Goal: Contribute content

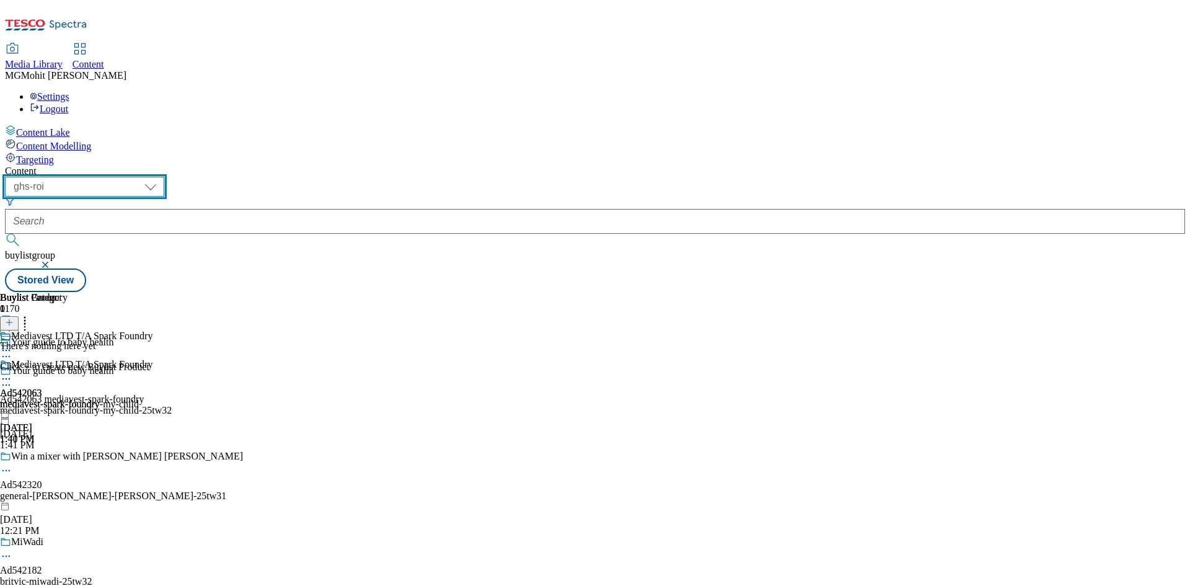
drag, startPoint x: 193, startPoint y: 99, endPoint x: 195, endPoint y: 107, distance: 7.8
click at [164, 177] on select "ghs-roi ghs-uk" at bounding box center [84, 187] width 159 height 20
select select "ghs-[GEOGRAPHIC_DATA]"
click at [161, 177] on select "ghs-roi ghs-uk" at bounding box center [84, 187] width 159 height 20
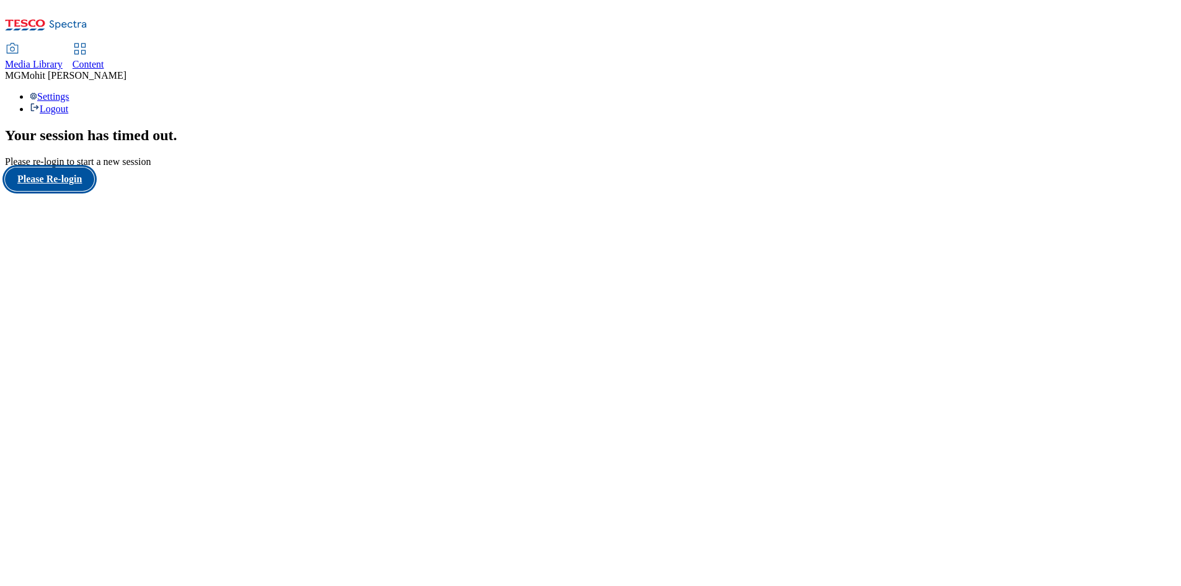
click at [60, 191] on button "Please Re-login" at bounding box center [49, 179] width 89 height 24
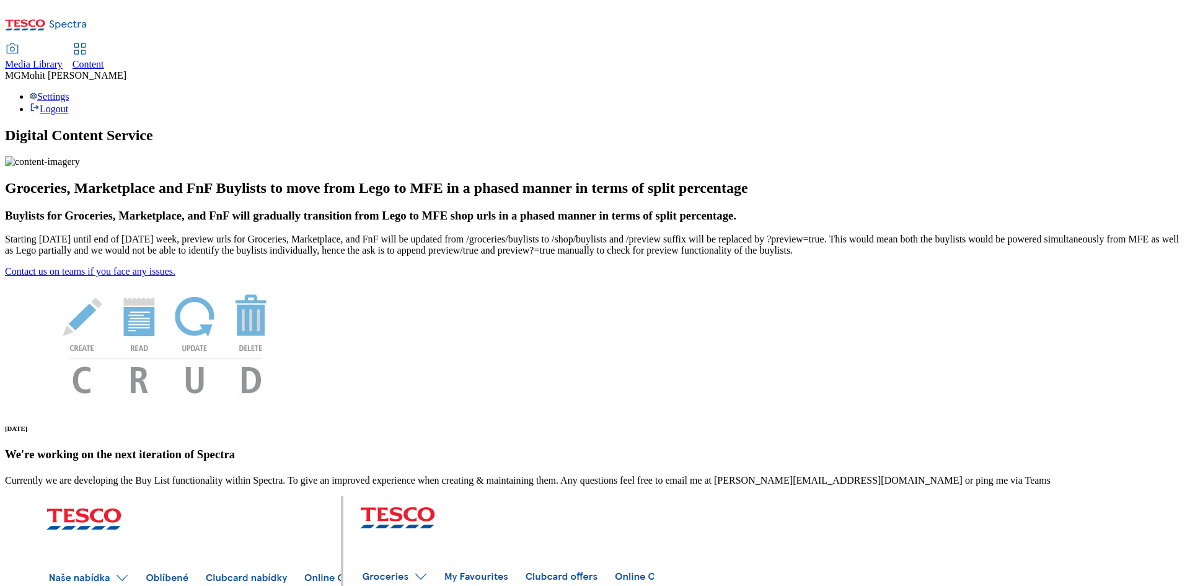
click at [104, 59] on span "Content" at bounding box center [89, 64] width 32 height 11
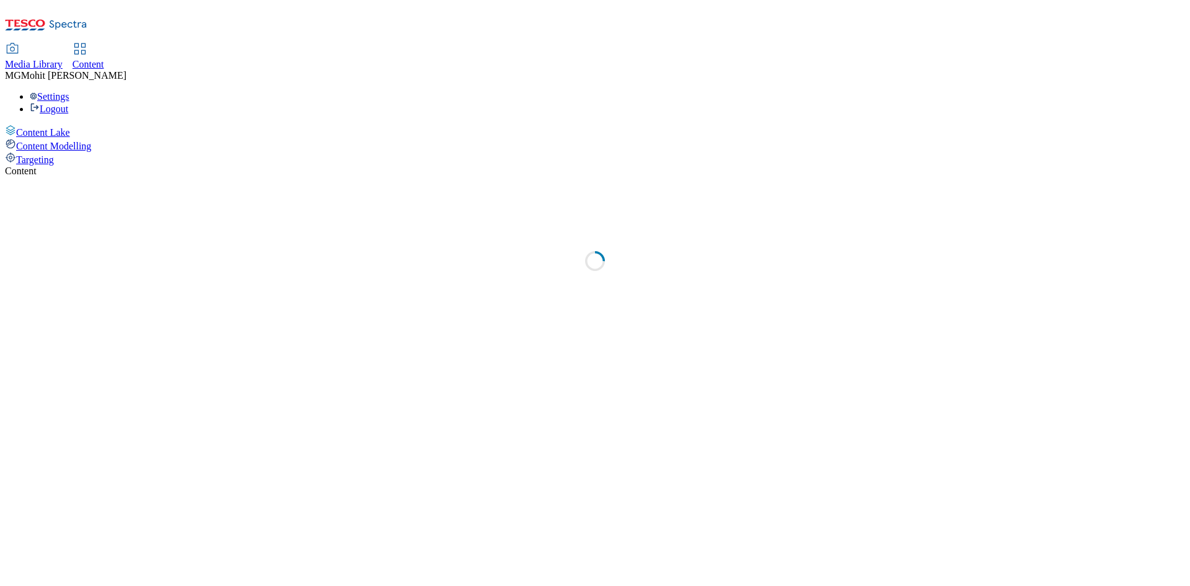
select select "ghs-[GEOGRAPHIC_DATA]"
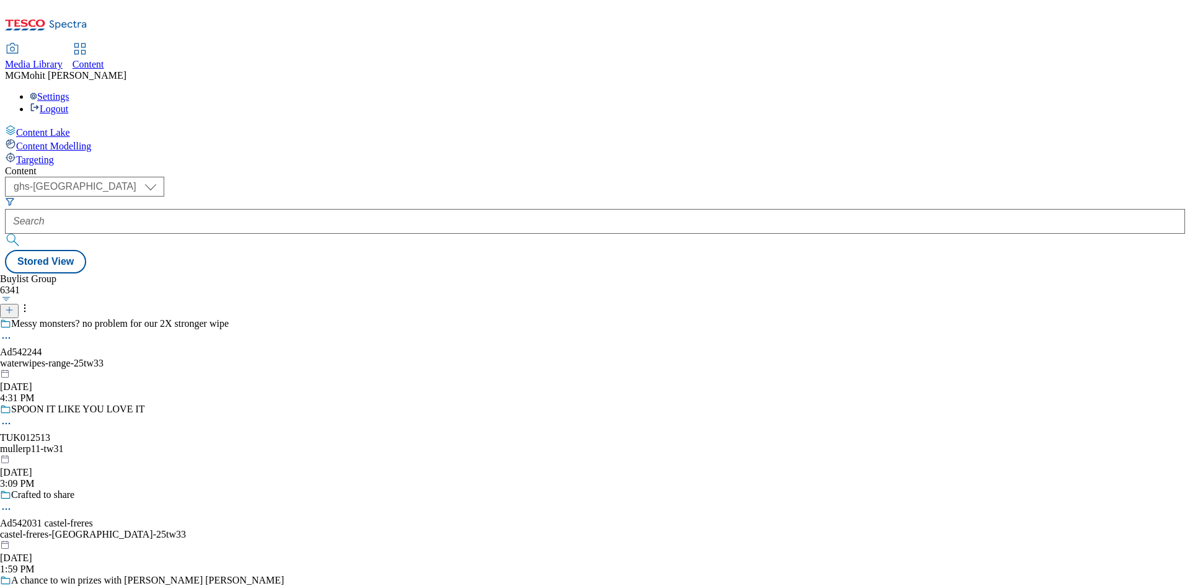
click at [19, 304] on button at bounding box center [9, 311] width 19 height 14
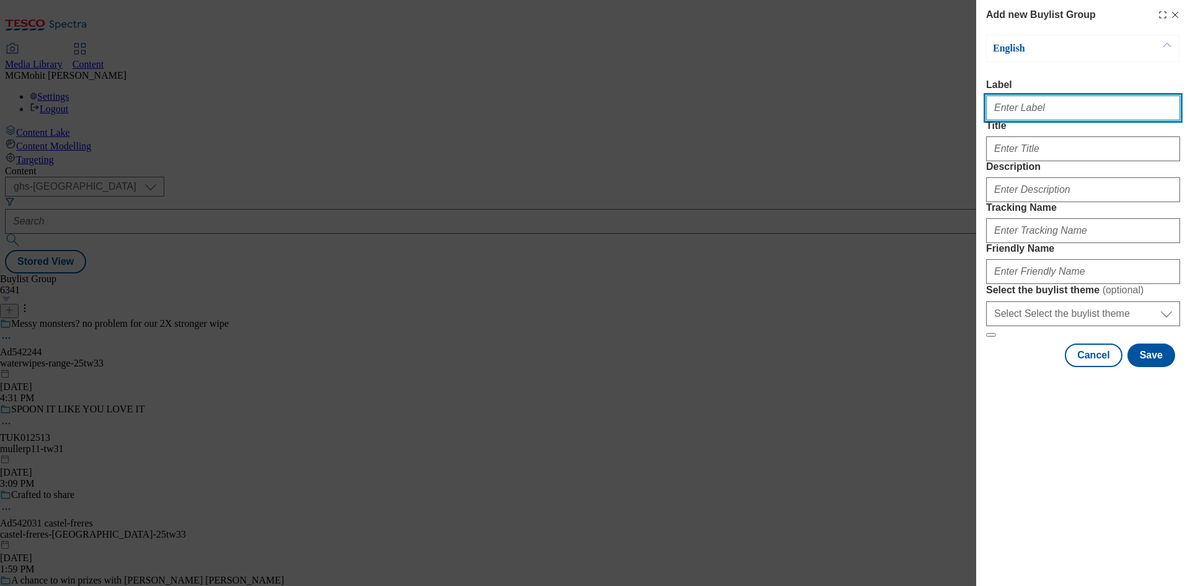
click at [1026, 118] on input "Label" at bounding box center [1083, 107] width 194 height 25
paste input "Ad542328 venus-wine-and-spirit"
type input "Ad542328 venus-wine-and-spirit"
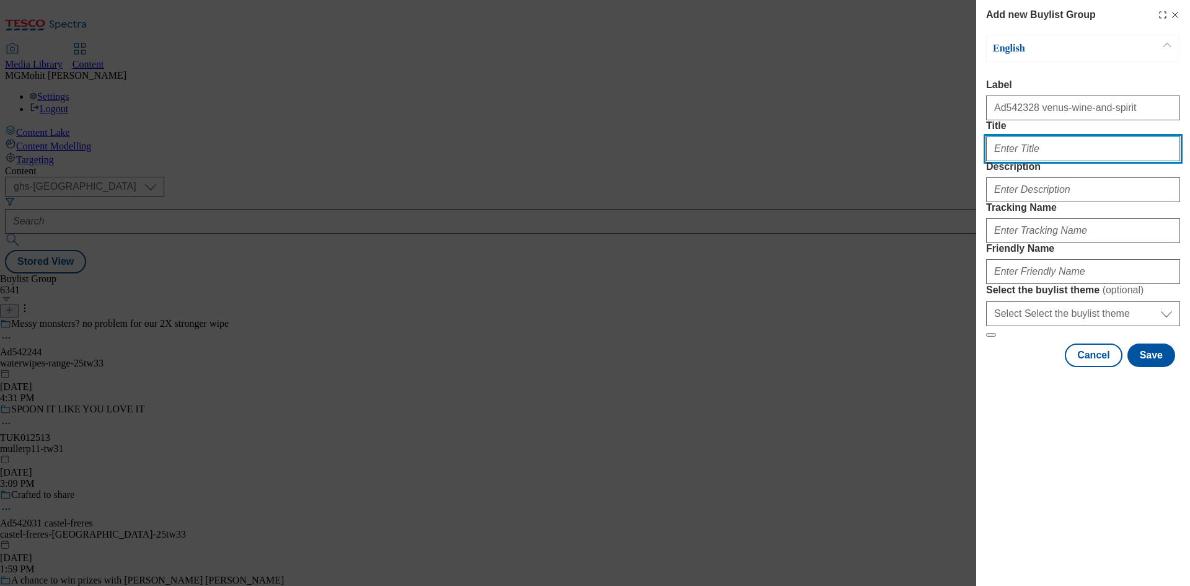
paste input "Beluga the noble vodka"
type input "Beluga the noble vodka"
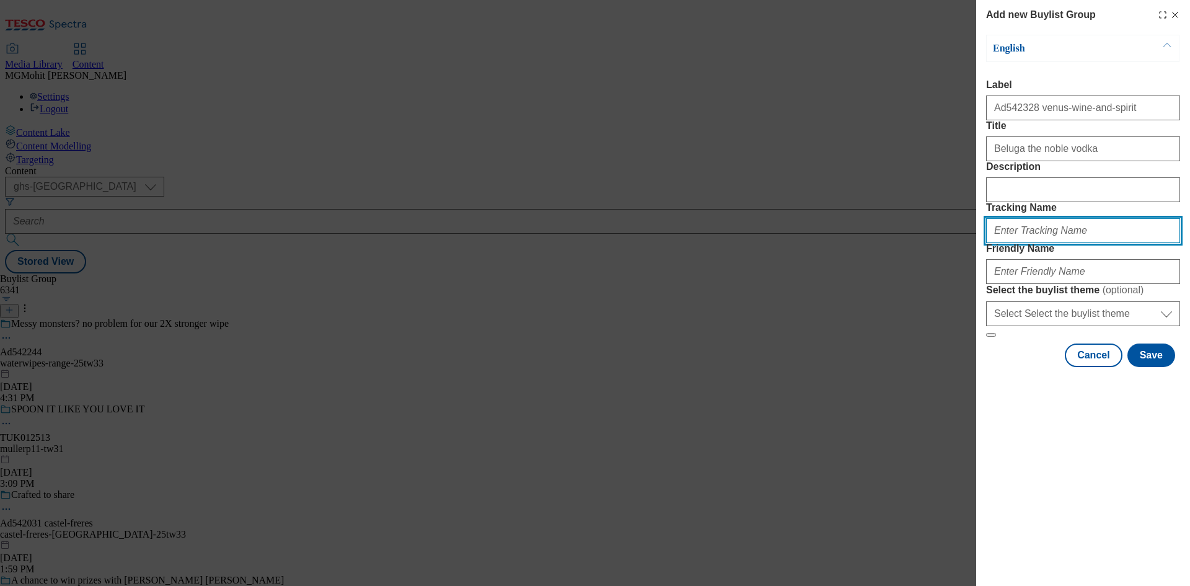
paste input "DH_AD542328"
type input "DH_AD542328"
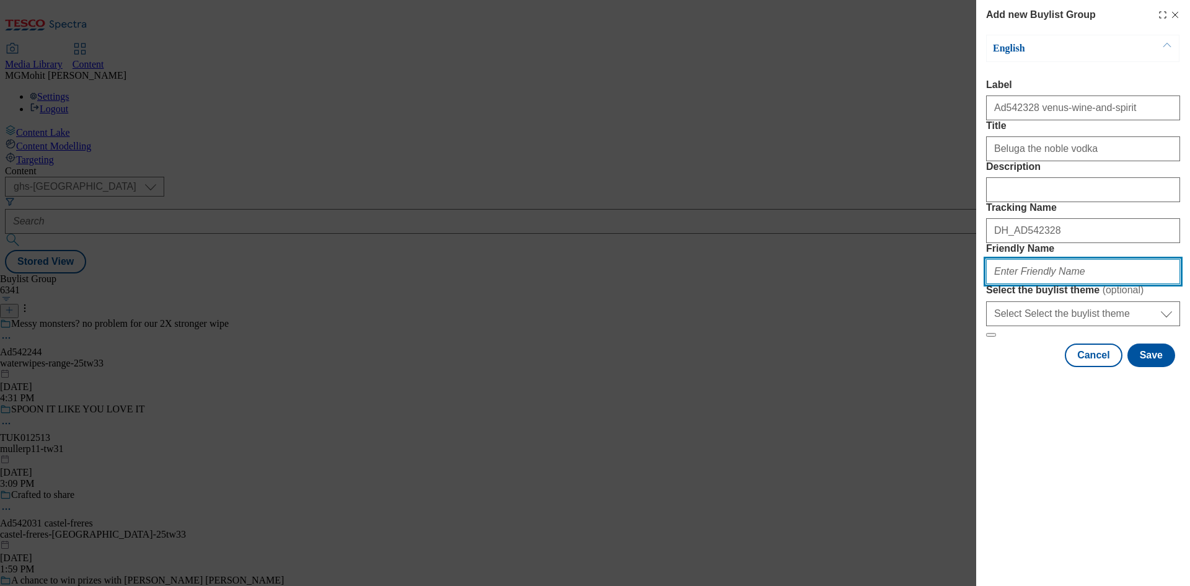
paste input "venus-wine-and-spirit-beluga-25tw33"
type input "venus-wine-and-spirit-beluga-25tw33"
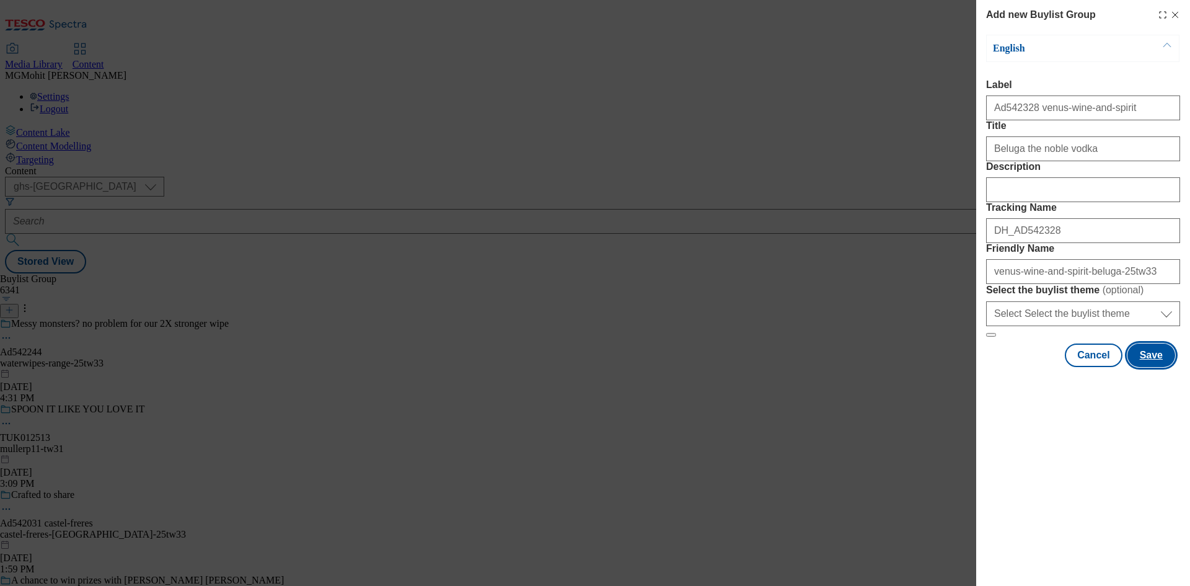
click at [1163, 367] on button "Save" at bounding box center [1151, 355] width 48 height 24
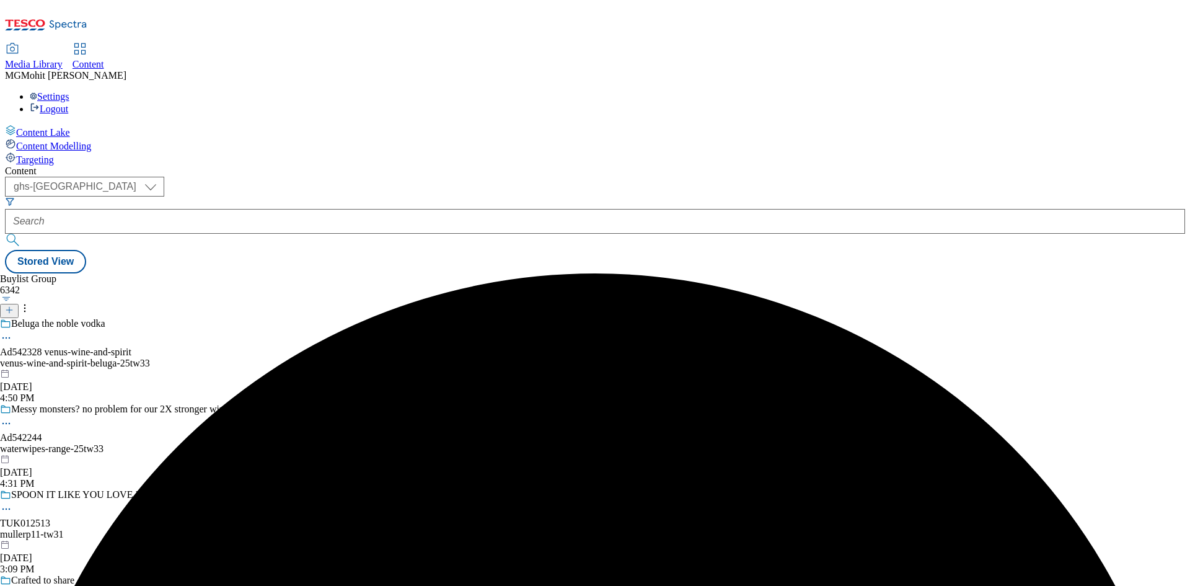
click at [284, 318] on div "Beluga the noble vodka Ad542328 venus-wine-and-spirit venus-wine-and-spirit-bel…" at bounding box center [142, 361] width 284 height 86
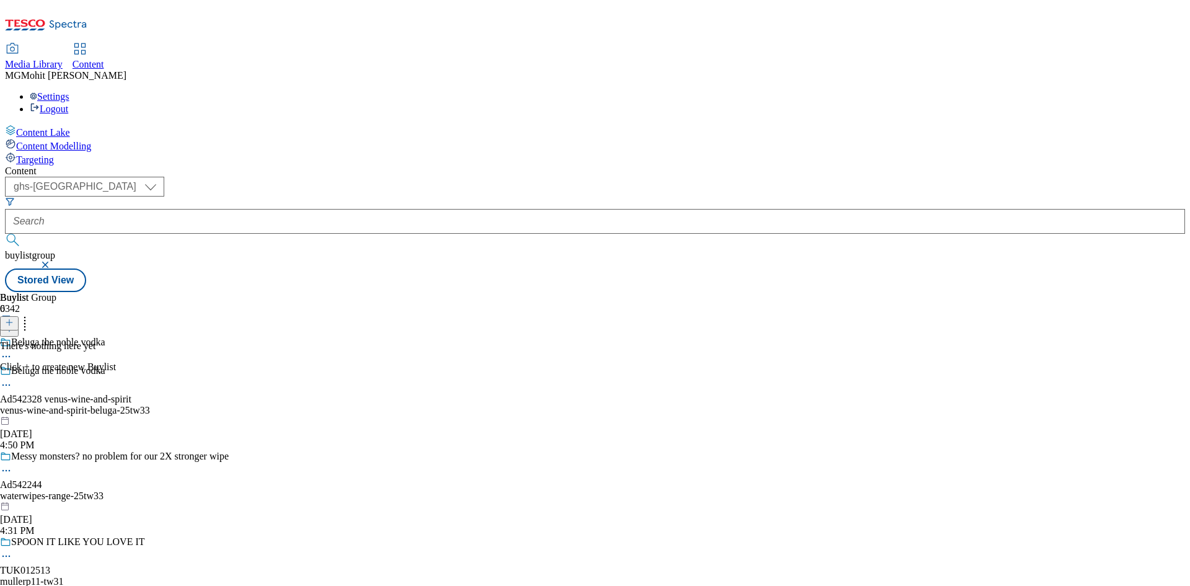
click at [14, 318] on icon at bounding box center [9, 322] width 9 height 9
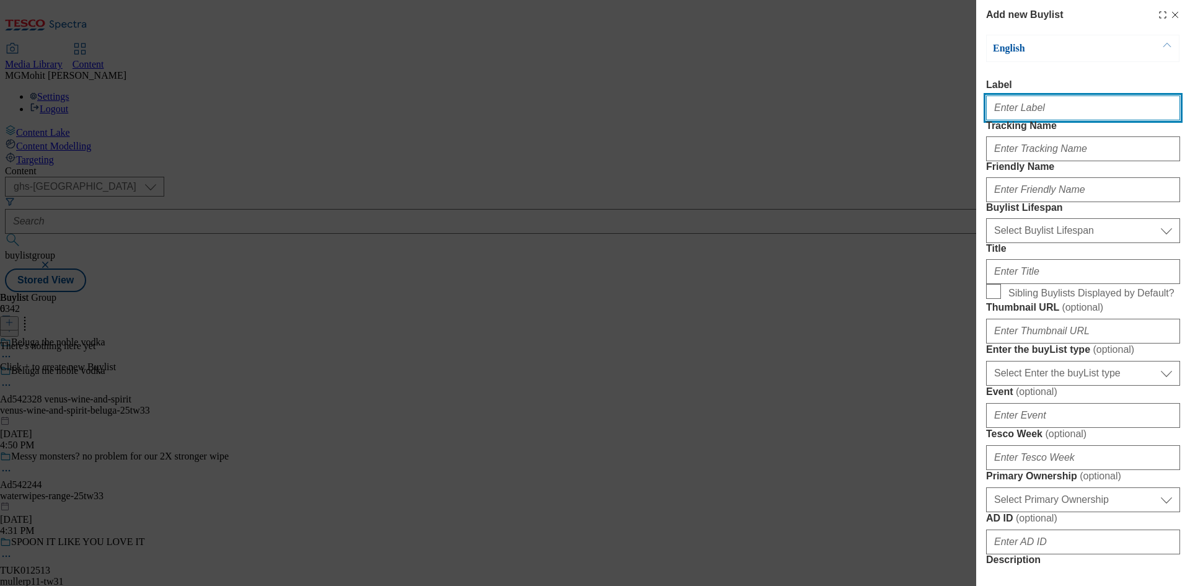
click at [1002, 115] on input "Label" at bounding box center [1083, 107] width 194 height 25
paste input "Ad542328"
type input "Ad542328"
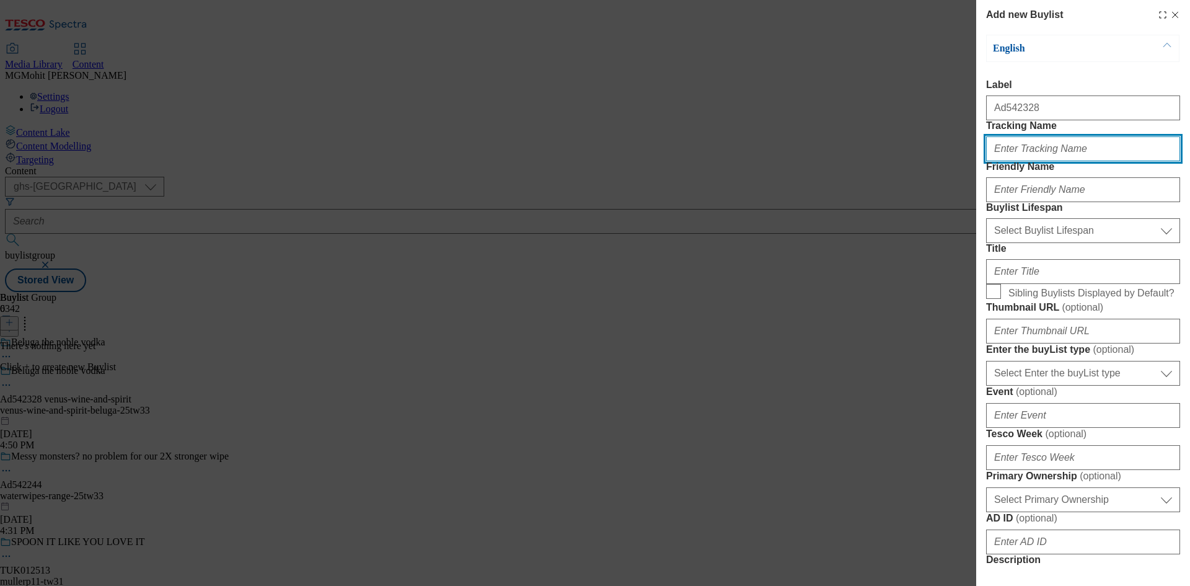
paste input "DH_AD542328"
type input "DH_AD542328"
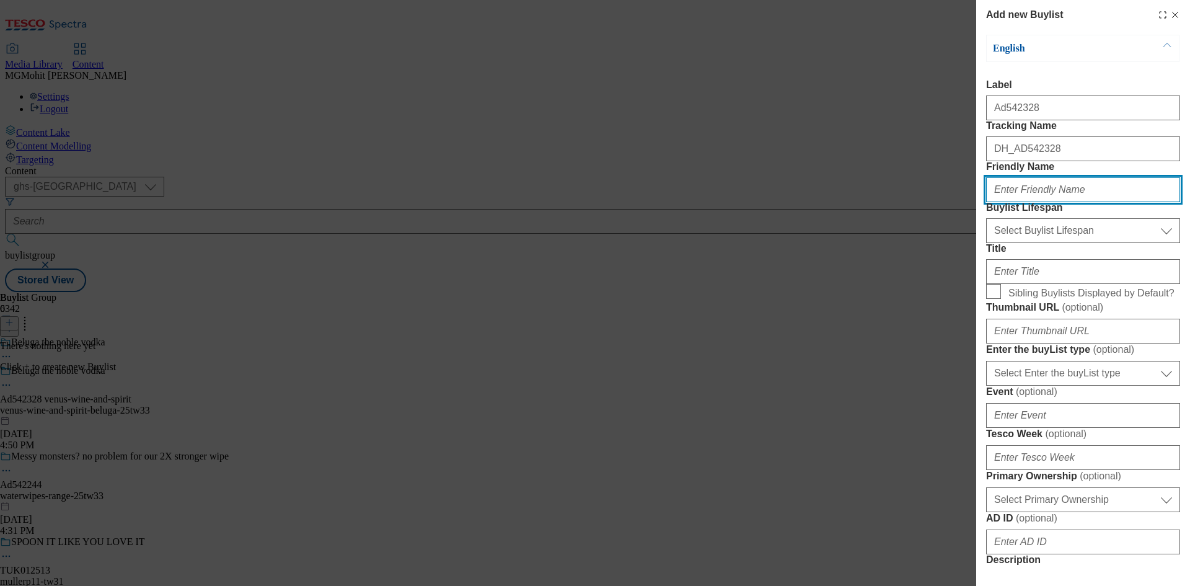
paste input "venus-wine-and-spirit"
type input "venus-wine-and-spirit"
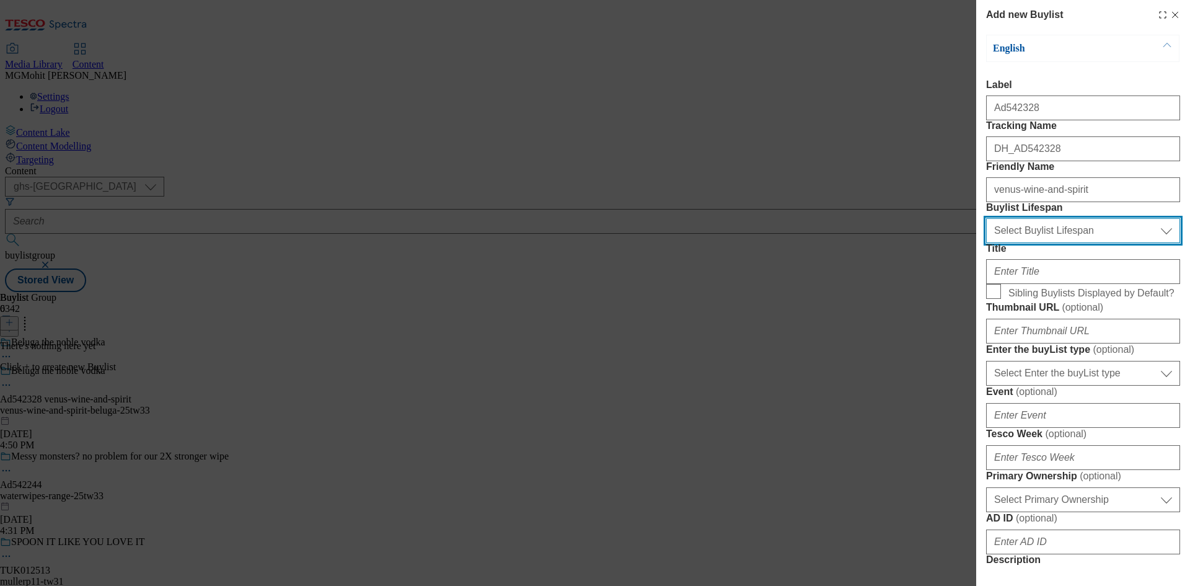
drag, startPoint x: 1019, startPoint y: 297, endPoint x: 1019, endPoint y: 307, distance: 9.9
click at [1019, 243] on select "Select Buylist Lifespan evergreen seasonal tactical" at bounding box center [1083, 230] width 194 height 25
select select "tactical"
click at [986, 243] on select "Select Buylist Lifespan evergreen seasonal tactical" at bounding box center [1083, 230] width 194 height 25
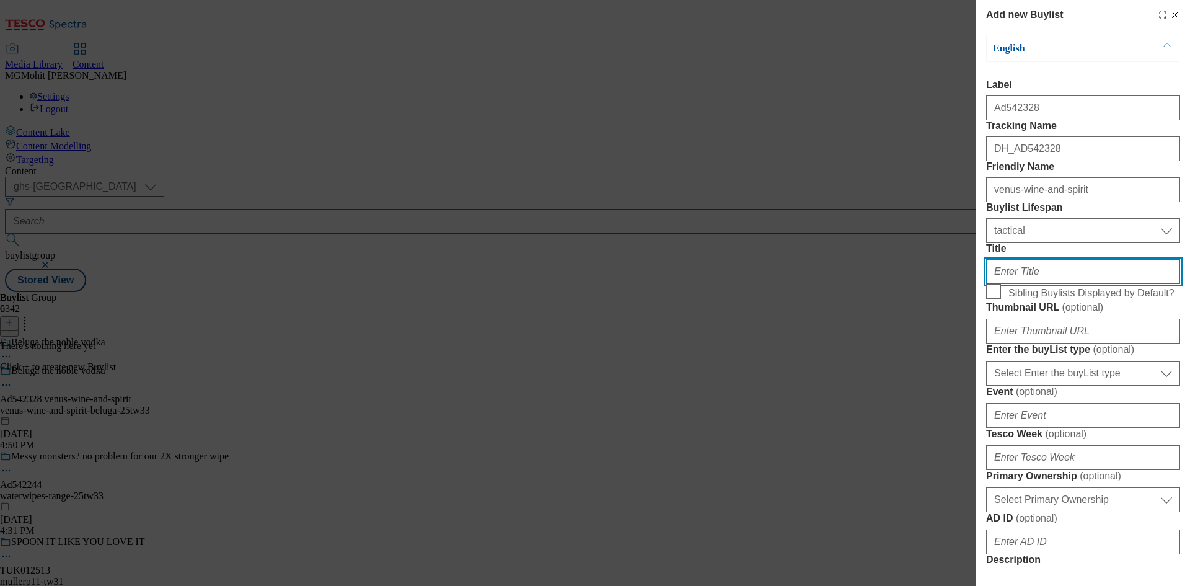
click at [1008, 284] on input "Title" at bounding box center [1083, 271] width 194 height 25
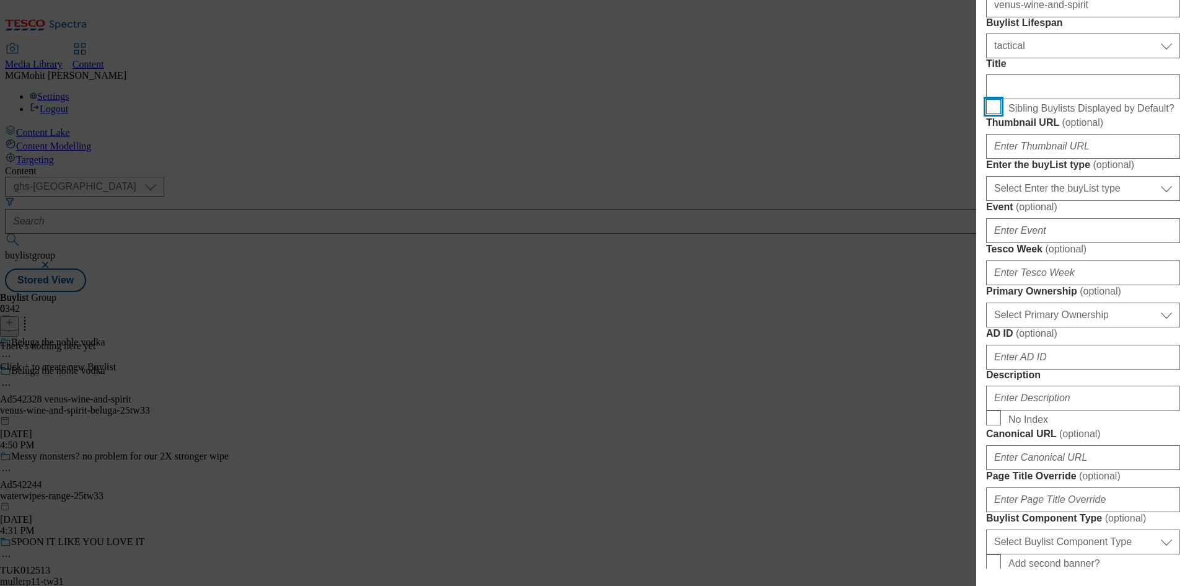
scroll to position [186, 0]
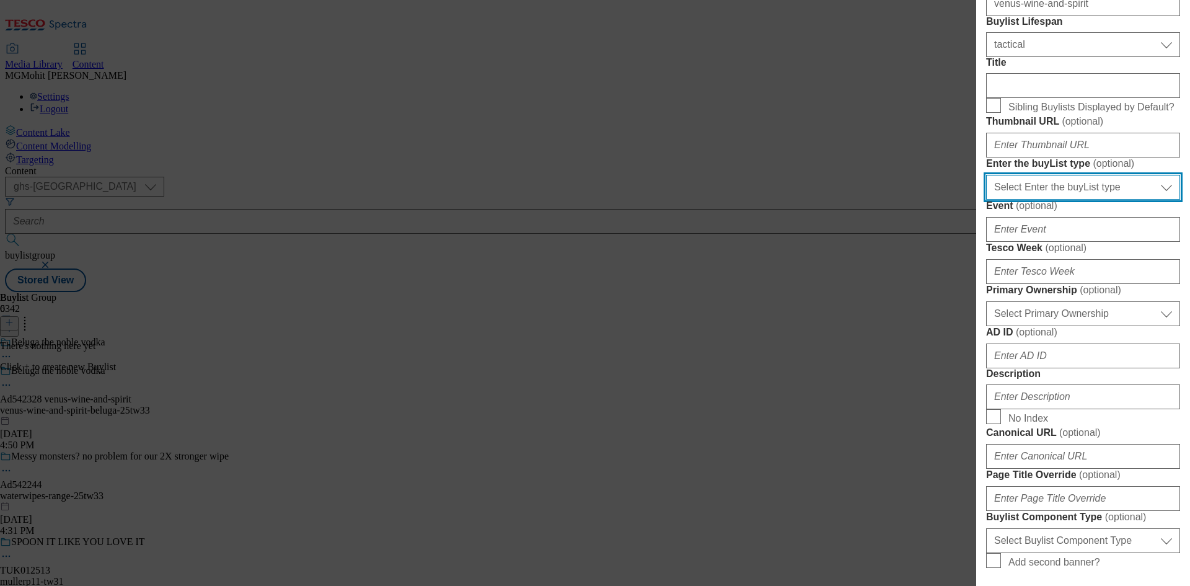
click at [1025, 200] on select "Select Enter the buyList type event supplier funded long term >4 weeks supplier…" at bounding box center [1083, 187] width 194 height 25
select select "supplier funded short term 1-3 weeks"
click at [986, 200] on select "Select Enter the buyList type event supplier funded long term >4 weeks supplier…" at bounding box center [1083, 187] width 194 height 25
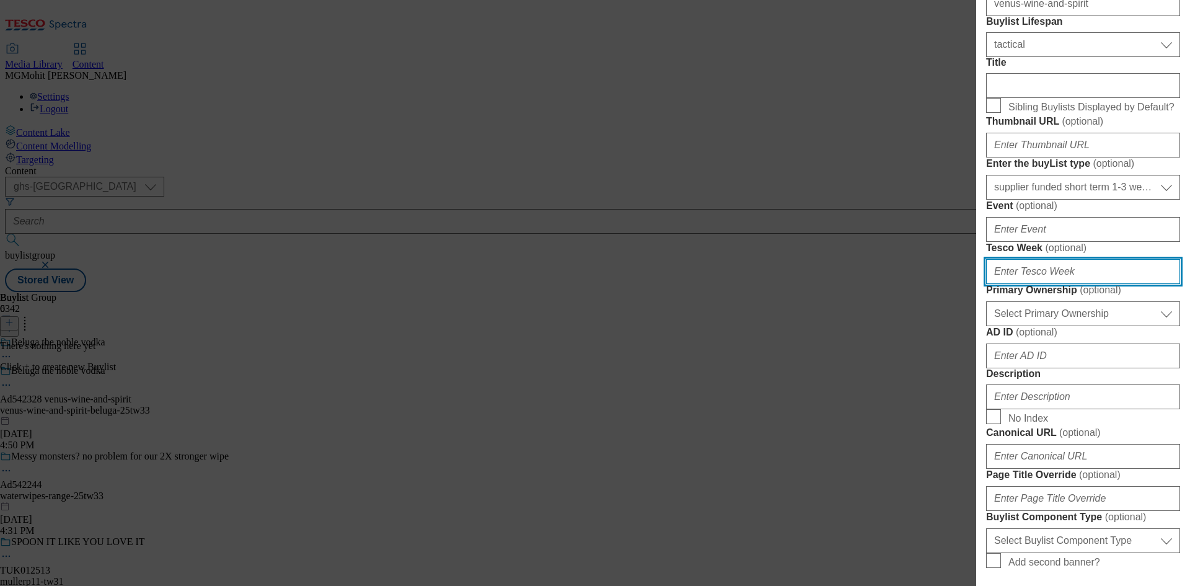
click at [1015, 284] on input "Tesco Week ( optional )" at bounding box center [1083, 271] width 194 height 25
type input "33"
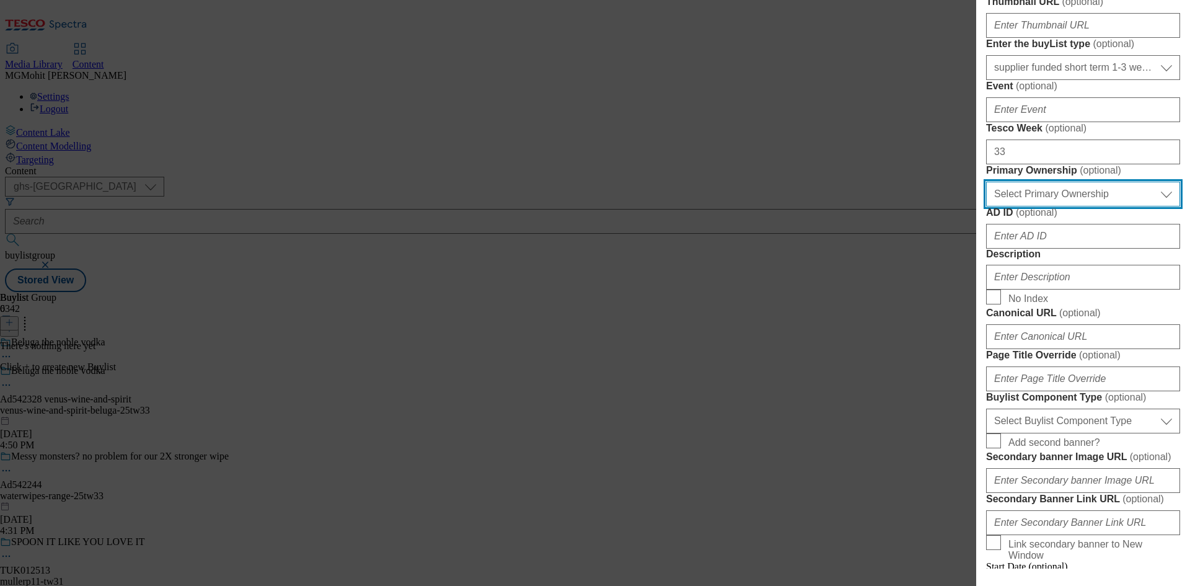
scroll to position [310, 0]
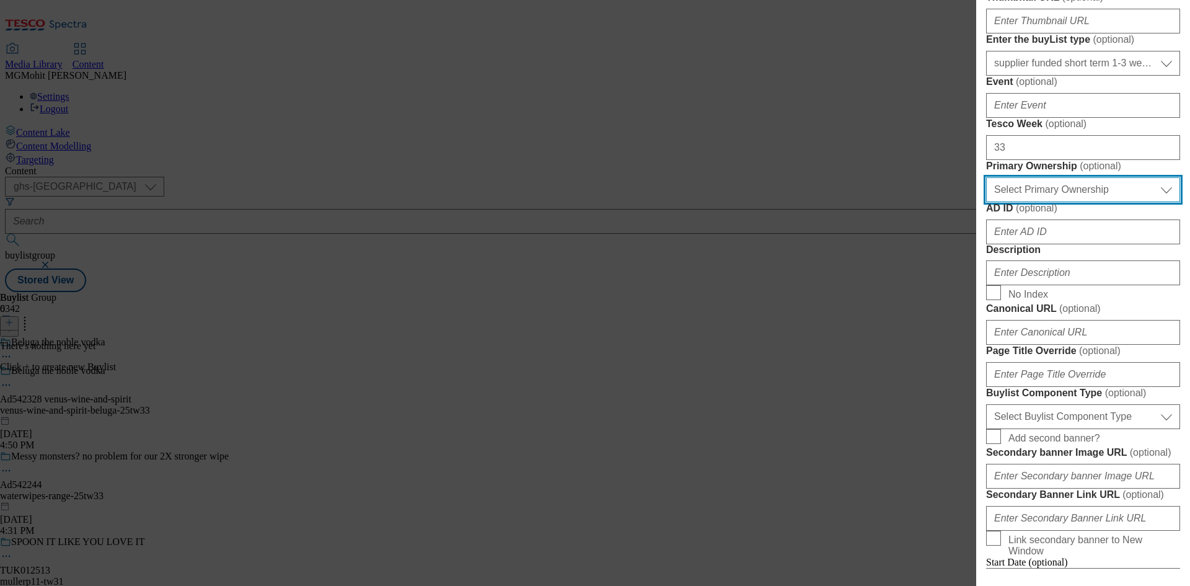
drag, startPoint x: 1049, startPoint y: 394, endPoint x: 1042, endPoint y: 407, distance: 14.7
click at [1049, 202] on select "Select Primary Ownership tesco dunnhumby" at bounding box center [1083, 189] width 194 height 25
select select "dunnhumby"
click at [986, 202] on select "Select Primary Ownership tesco dunnhumby" at bounding box center [1083, 189] width 194 height 25
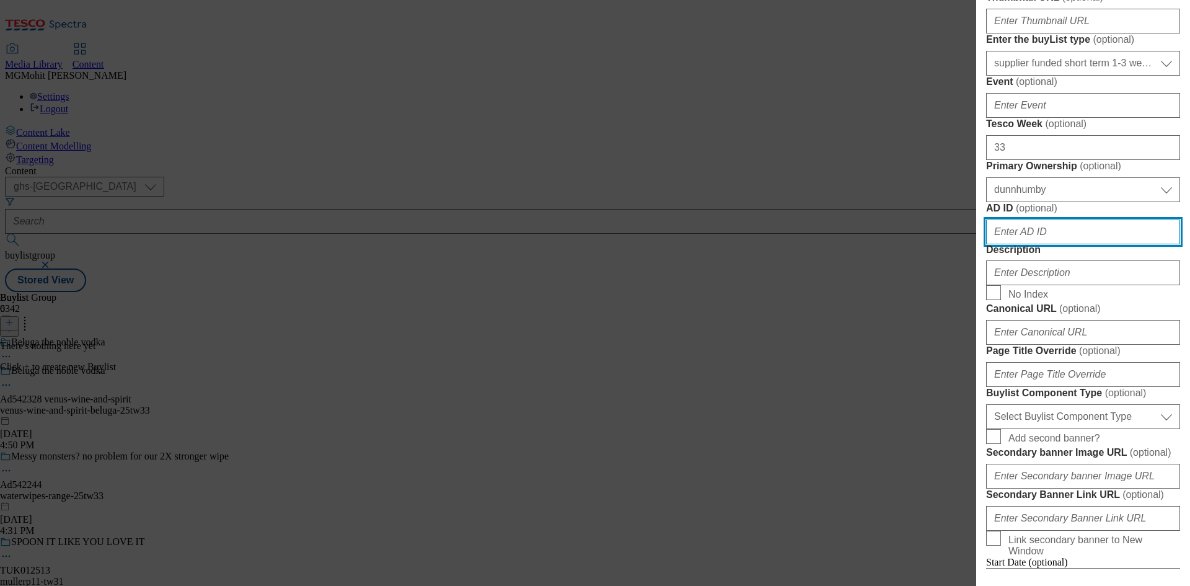
click at [1012, 244] on input "AD ID ( optional )" at bounding box center [1083, 231] width 194 height 25
paste input "542328"
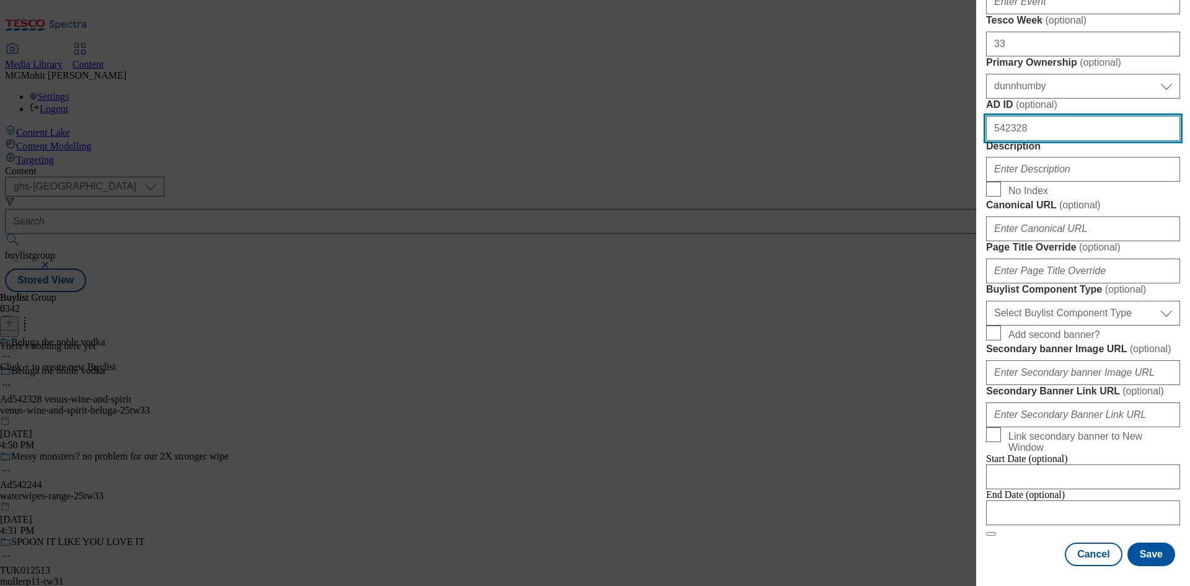
type input "542328"
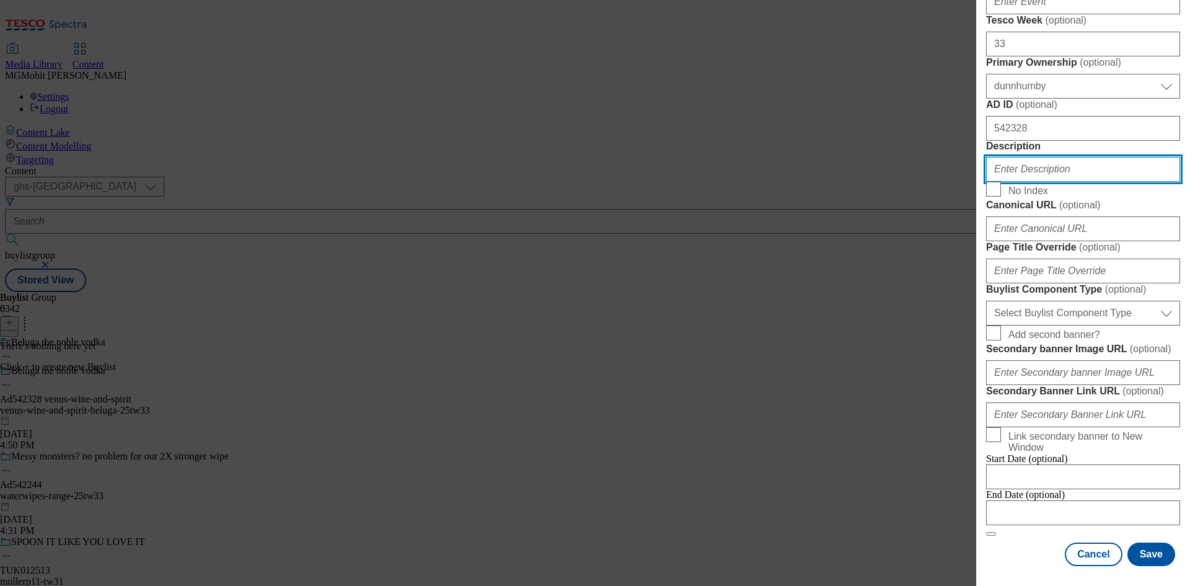
click at [1018, 182] on input "Description" at bounding box center [1083, 169] width 194 height 25
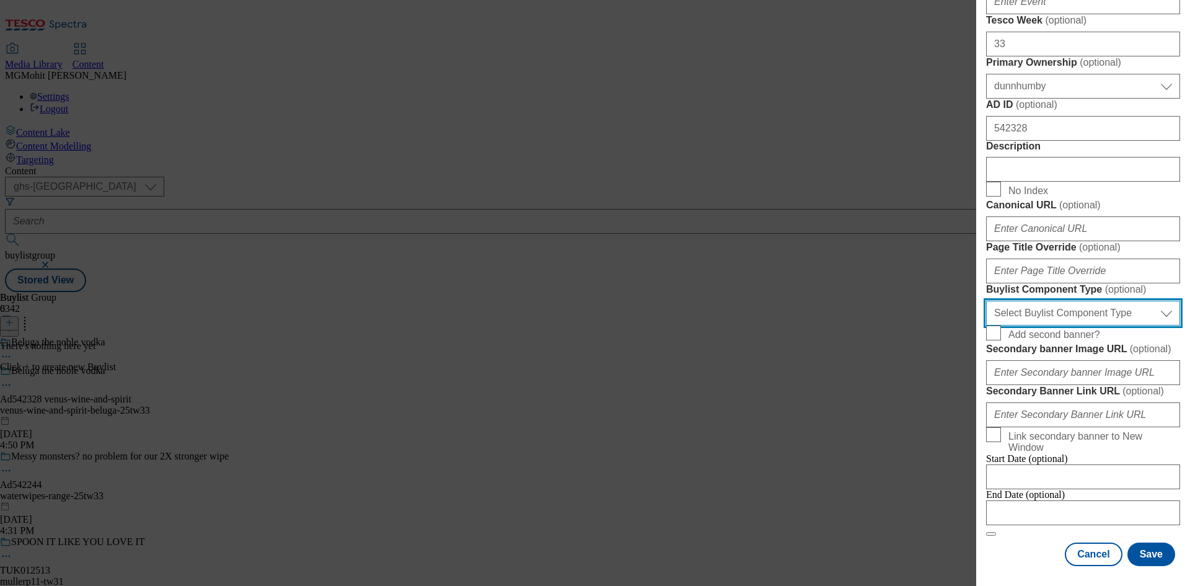
click at [1048, 325] on select "Select Buylist Component Type Banner Competition Header Meal" at bounding box center [1083, 313] width 194 height 25
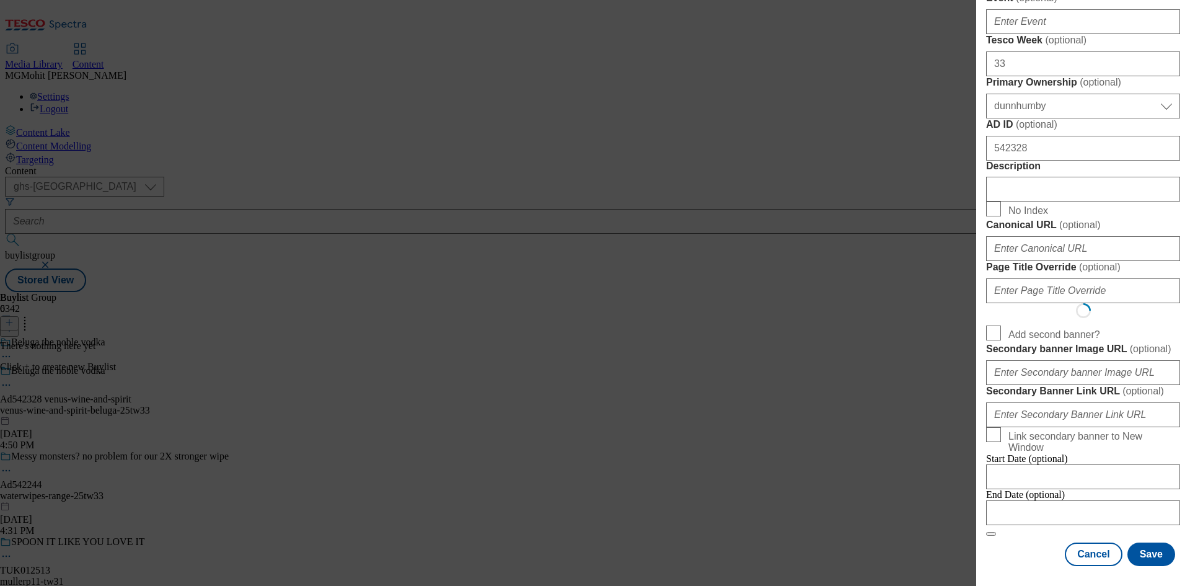
select select "Banner"
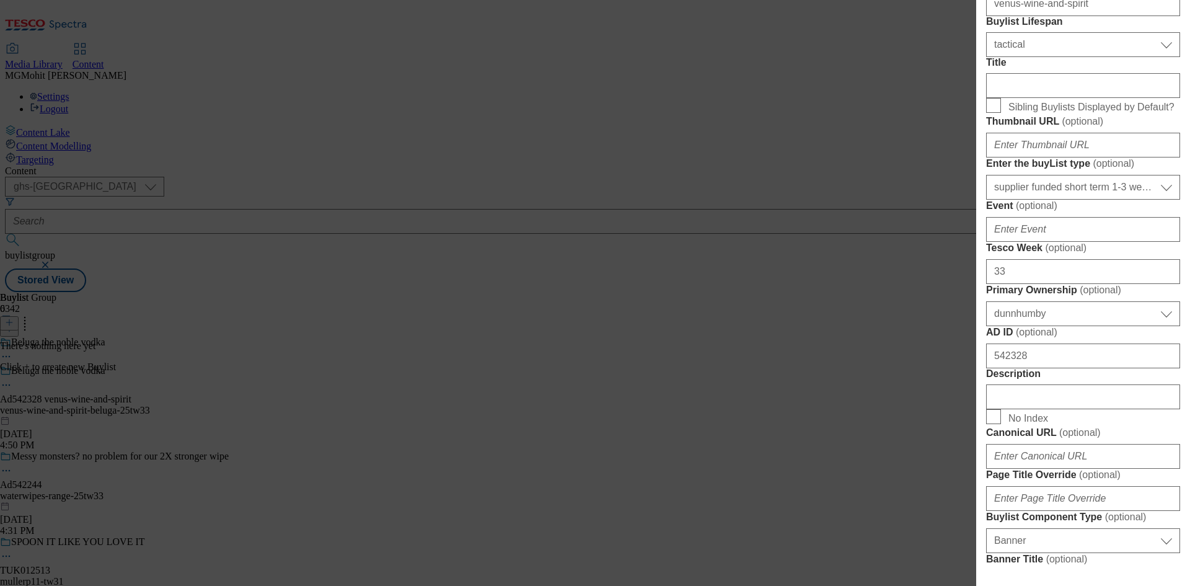
scroll to position [496, 0]
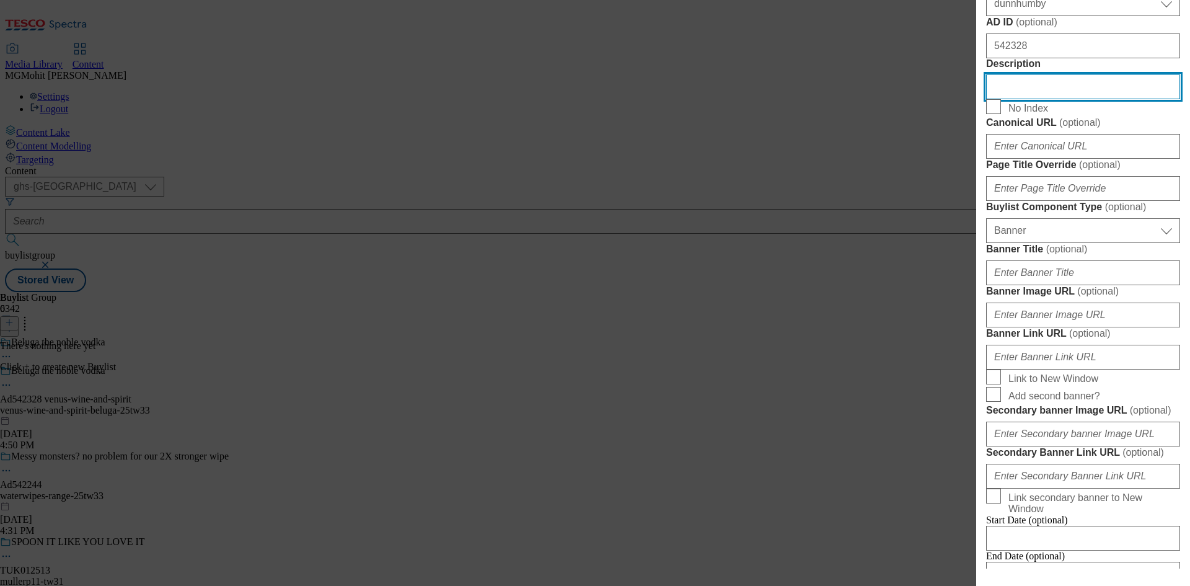
click at [1026, 99] on input "Description" at bounding box center [1083, 86] width 194 height 25
drag, startPoint x: 1023, startPoint y: 329, endPoint x: 927, endPoint y: 331, distance: 95.5
click at [927, 331] on div "Add new Buylist English Label Ad542328 Tracking Name DH_AD542328 Friendly Name …" at bounding box center [595, 293] width 1190 height 586
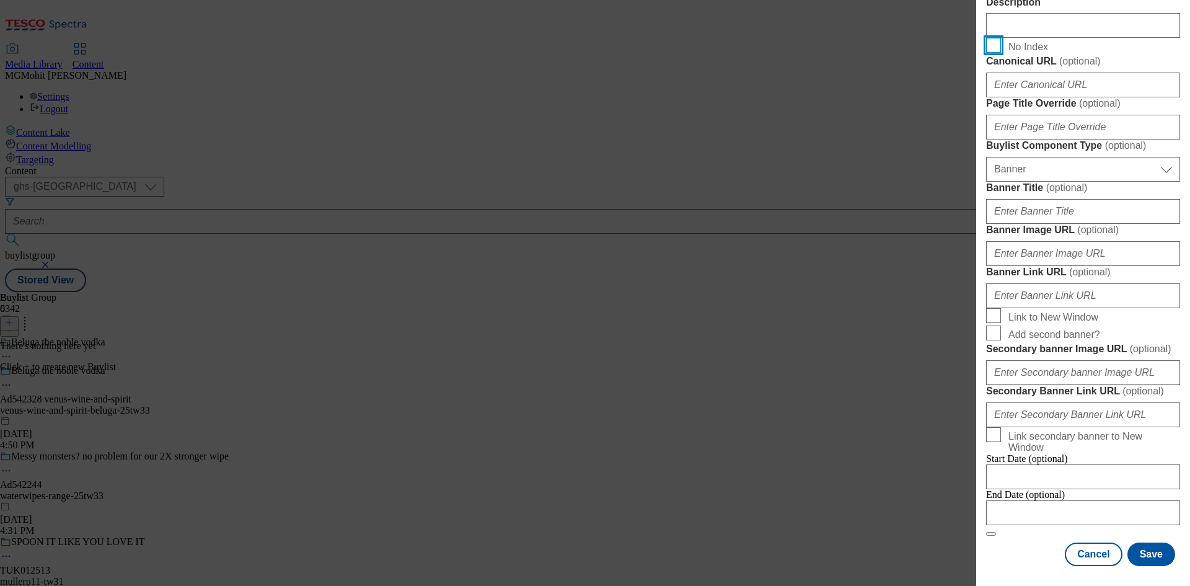
scroll to position [1087, 0]
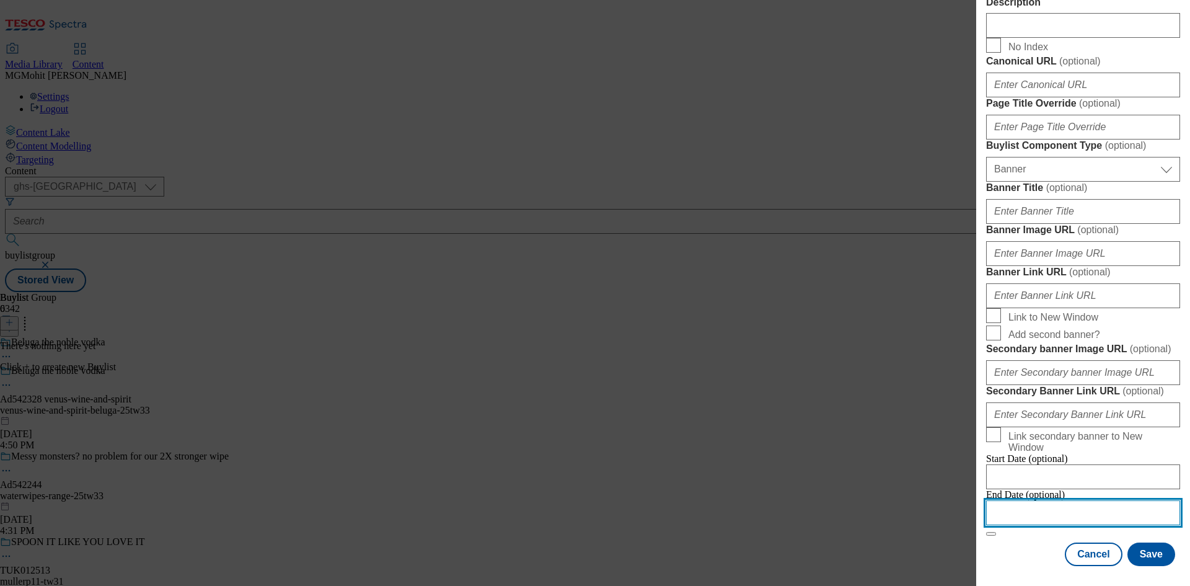
click at [1026, 503] on input "Modal" at bounding box center [1083, 512] width 194 height 25
select select "2025"
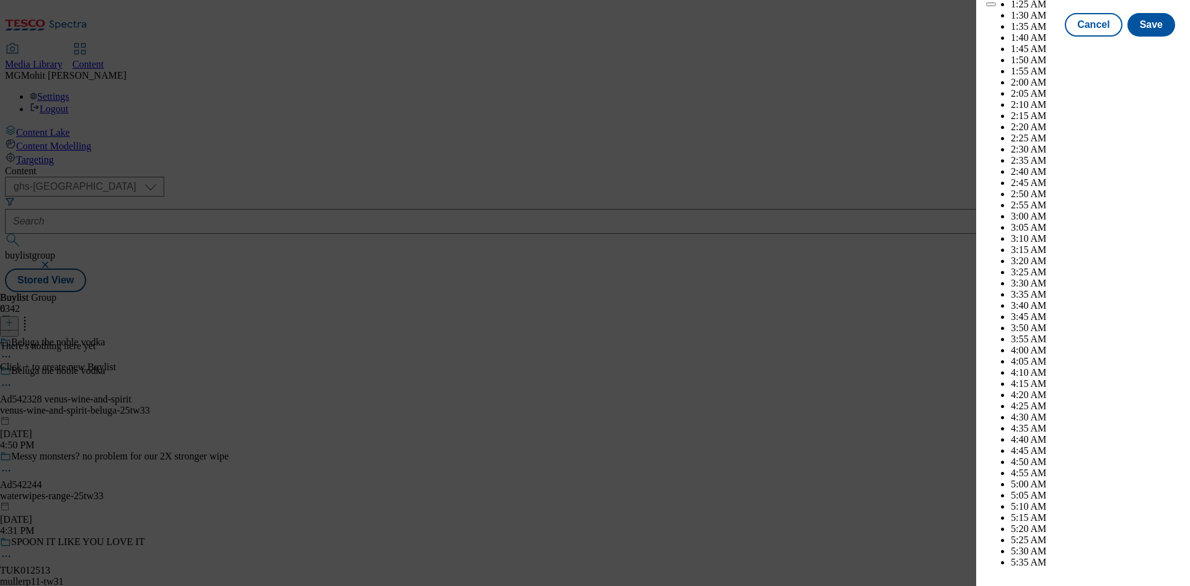
scroll to position [4625, 0]
select select "December"
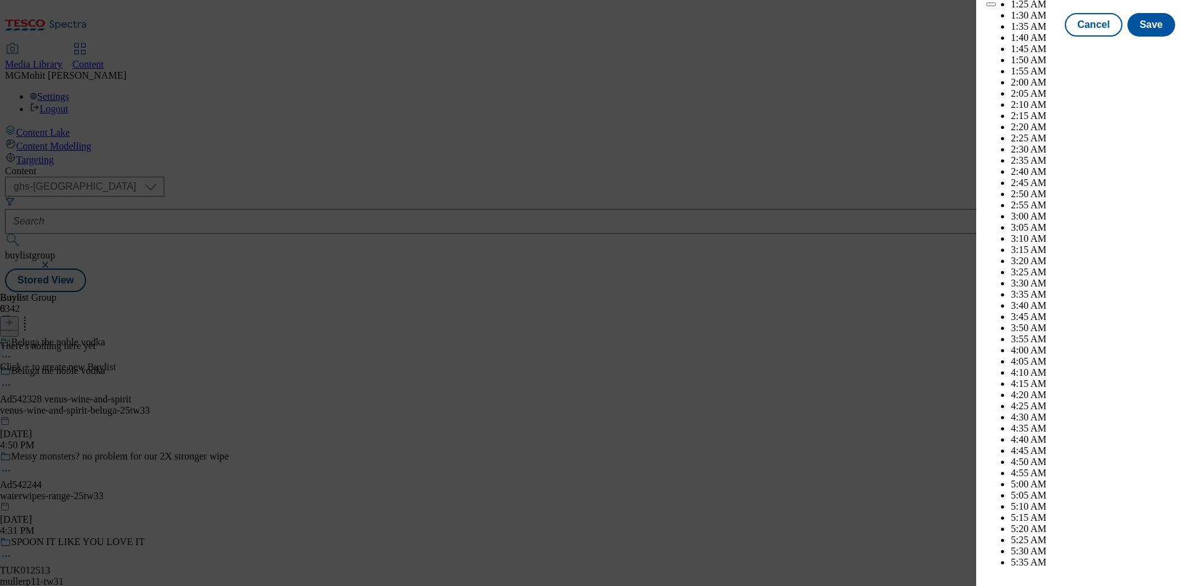
select select "2026"
select select "January"
click at [1153, 48] on button "Save" at bounding box center [1151, 36] width 48 height 24
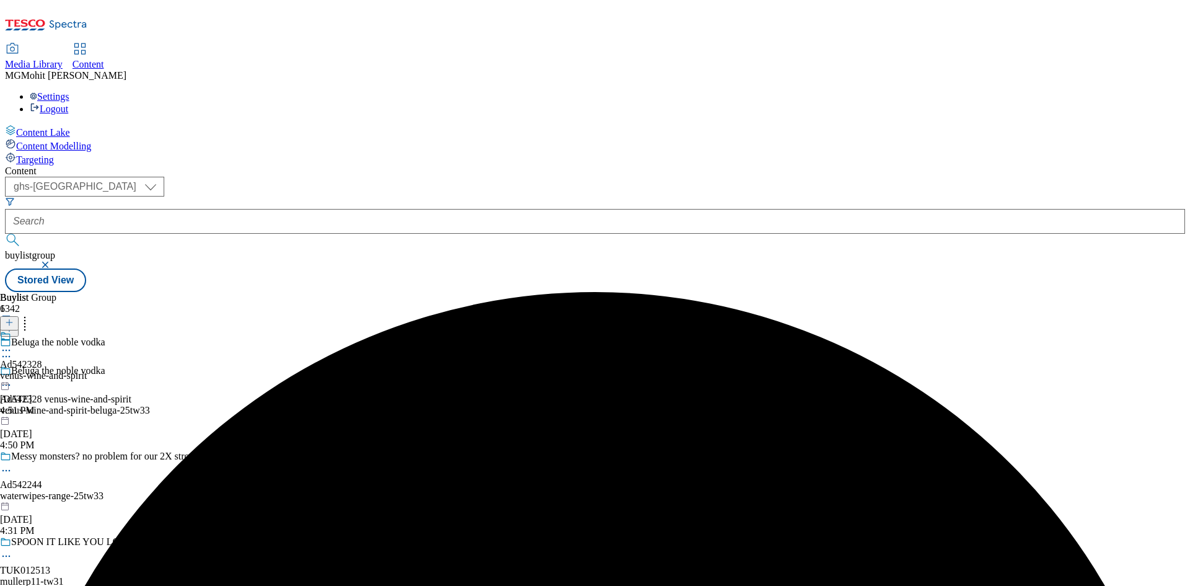
click at [87, 370] on div "venus-wine-and-spirit" at bounding box center [43, 375] width 87 height 11
click at [14, 318] on icon at bounding box center [9, 322] width 9 height 9
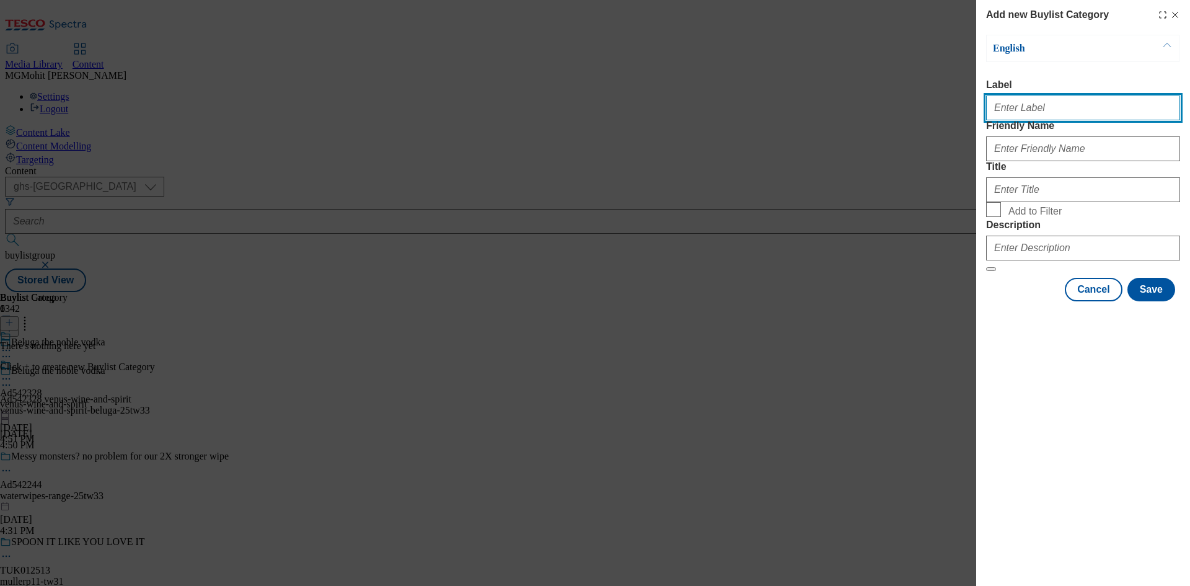
click at [1033, 117] on input "Label" at bounding box center [1083, 107] width 194 height 25
paste input "Ad542328"
type input "Ad542328"
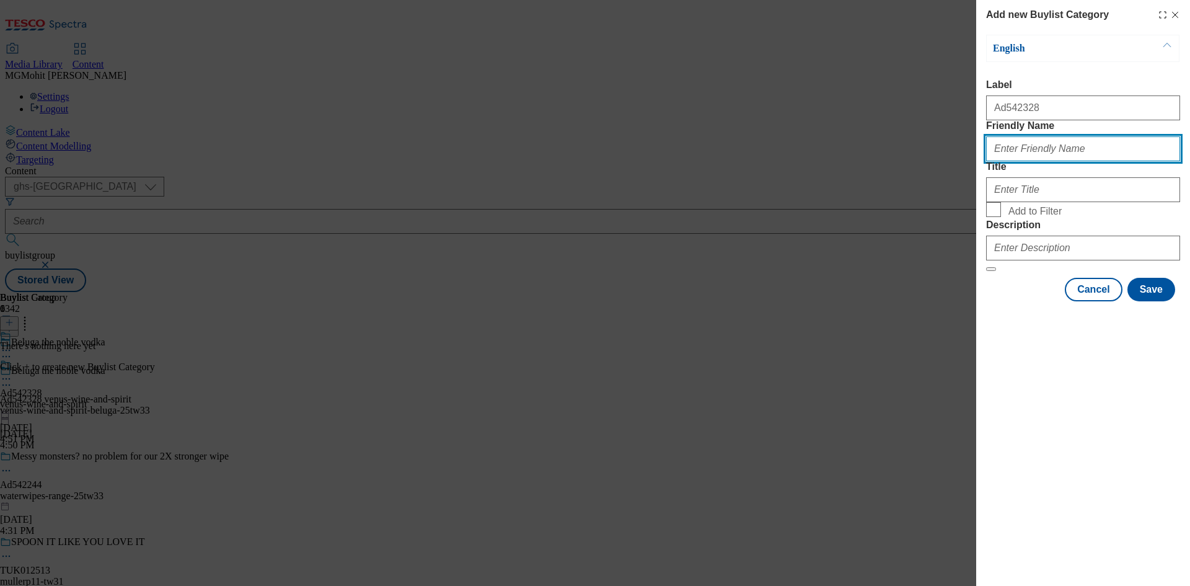
paste input "venus-wine-and-spirit-beluga"
type input "venus-wine-and-spirit-beluga"
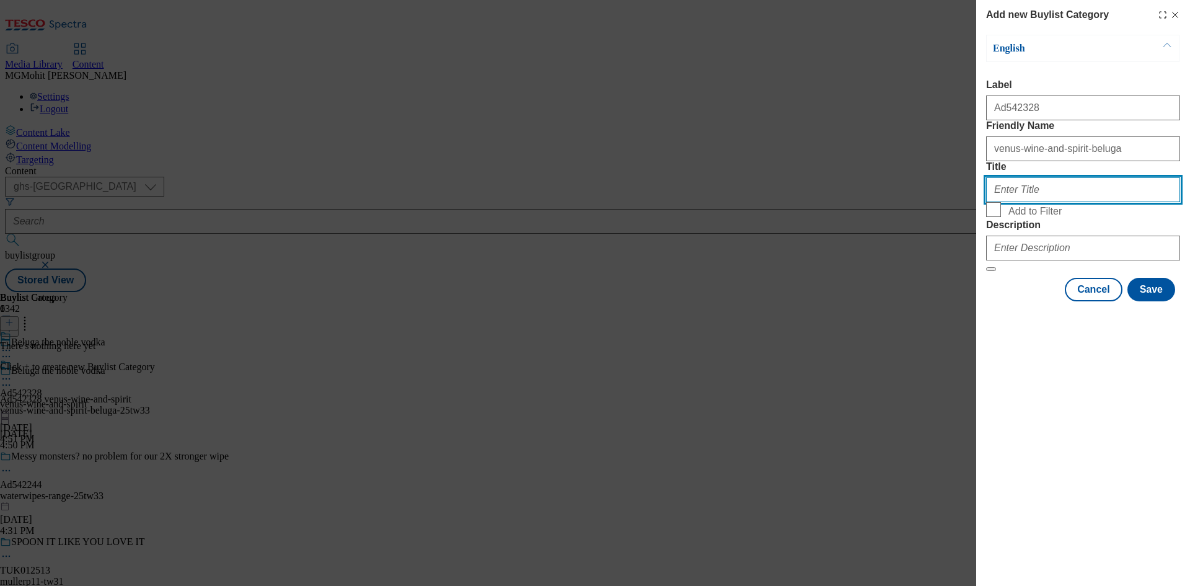
paste input "VenusWineandSpirit"
type input "Venus Wine and Spirit"
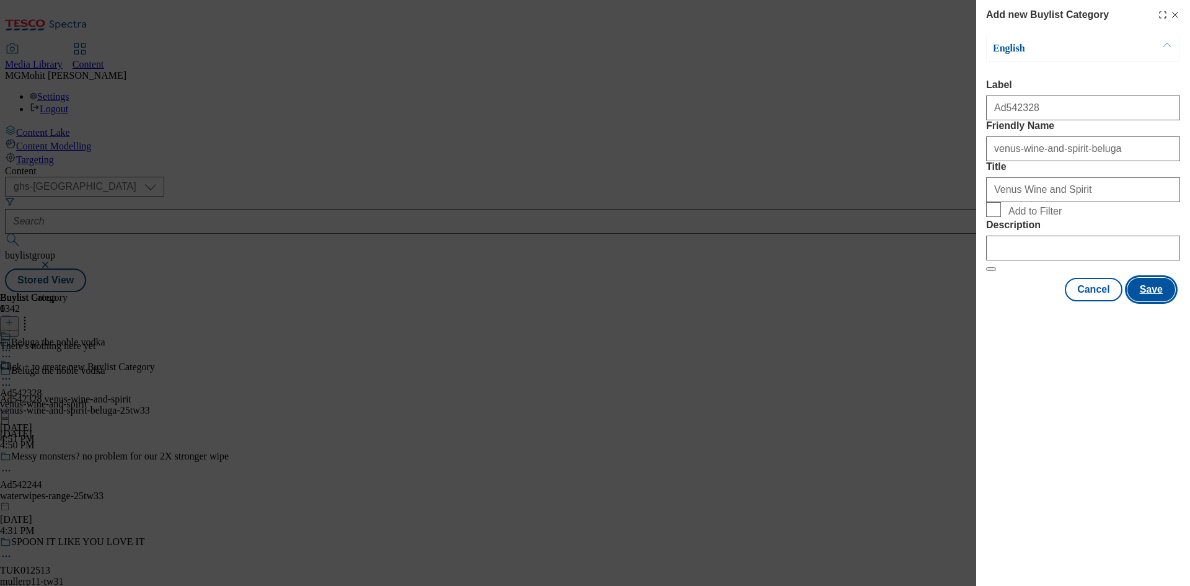
click at [1153, 301] on button "Save" at bounding box center [1151, 290] width 48 height 24
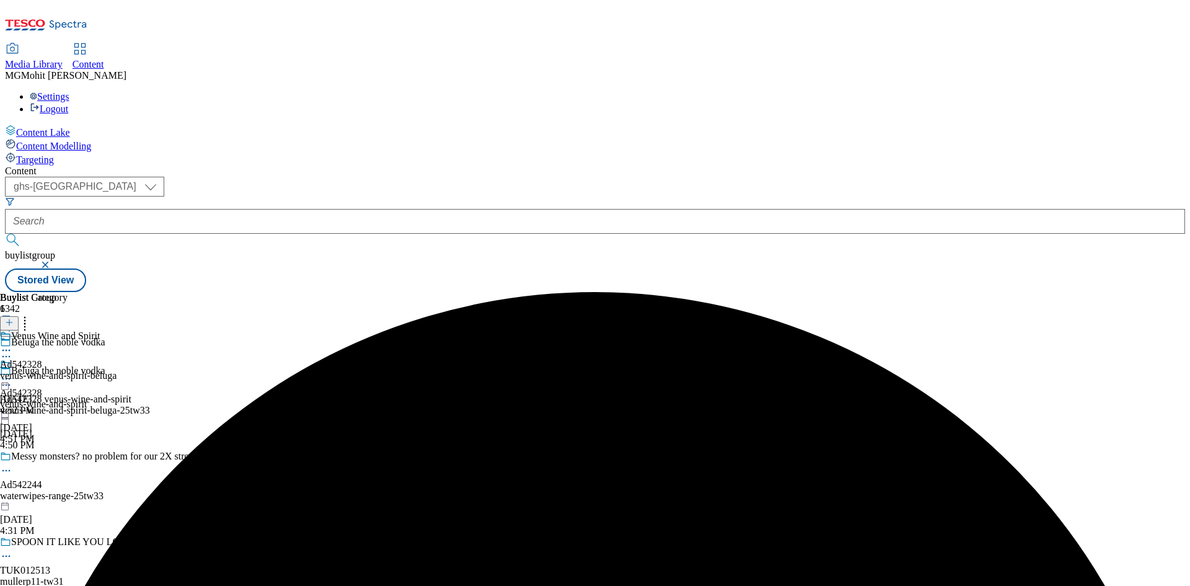
click at [117, 370] on div "venus-wine-and-spirit-beluga" at bounding box center [58, 375] width 117 height 11
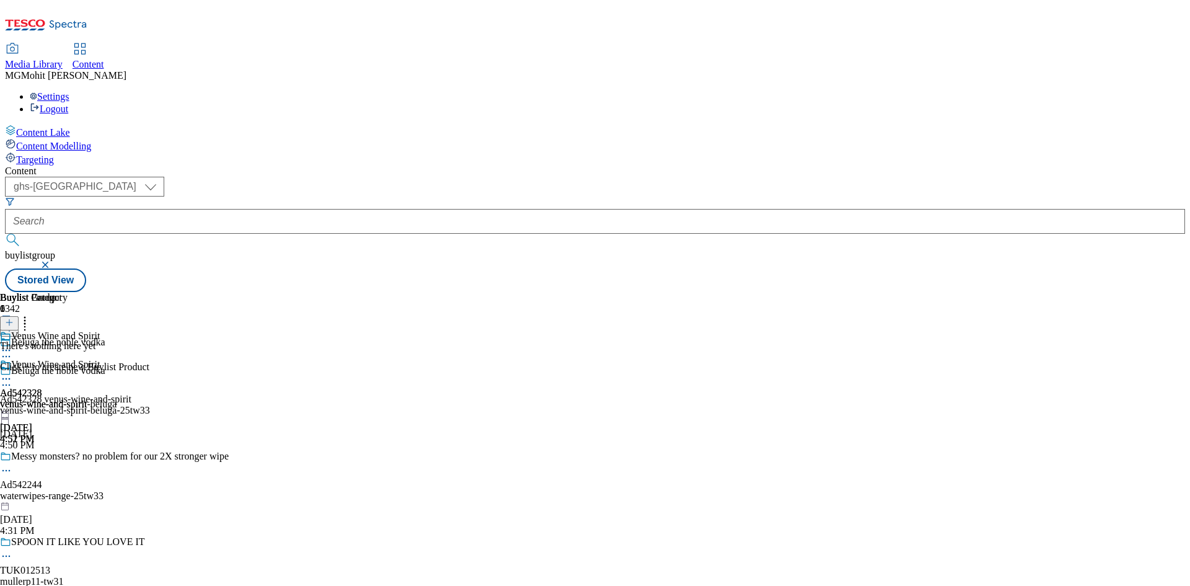
click at [14, 318] on icon at bounding box center [9, 322] width 9 height 9
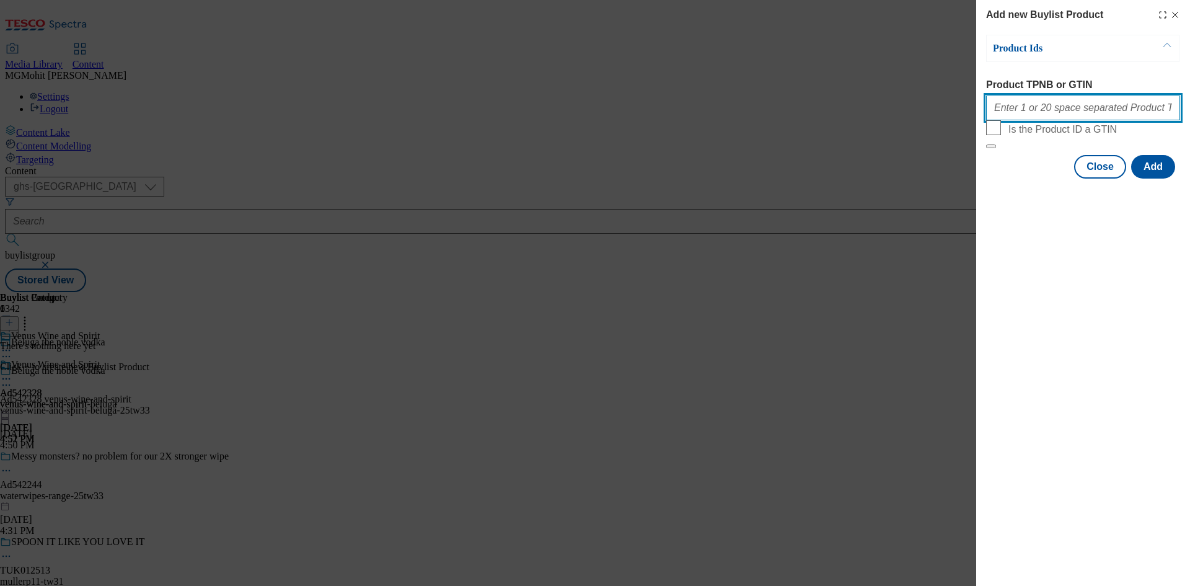
click at [1037, 110] on input "Product TPNB or GTIN" at bounding box center [1083, 107] width 194 height 25
paste input "97221541"
type input "97221541"
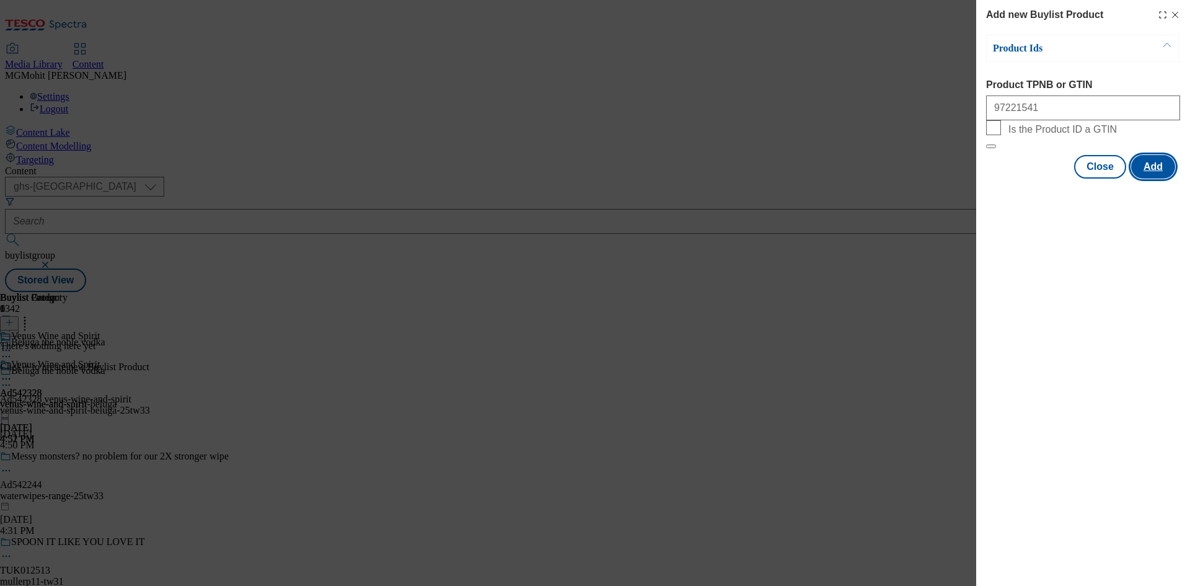
click at [1142, 179] on button "Add" at bounding box center [1153, 167] width 44 height 24
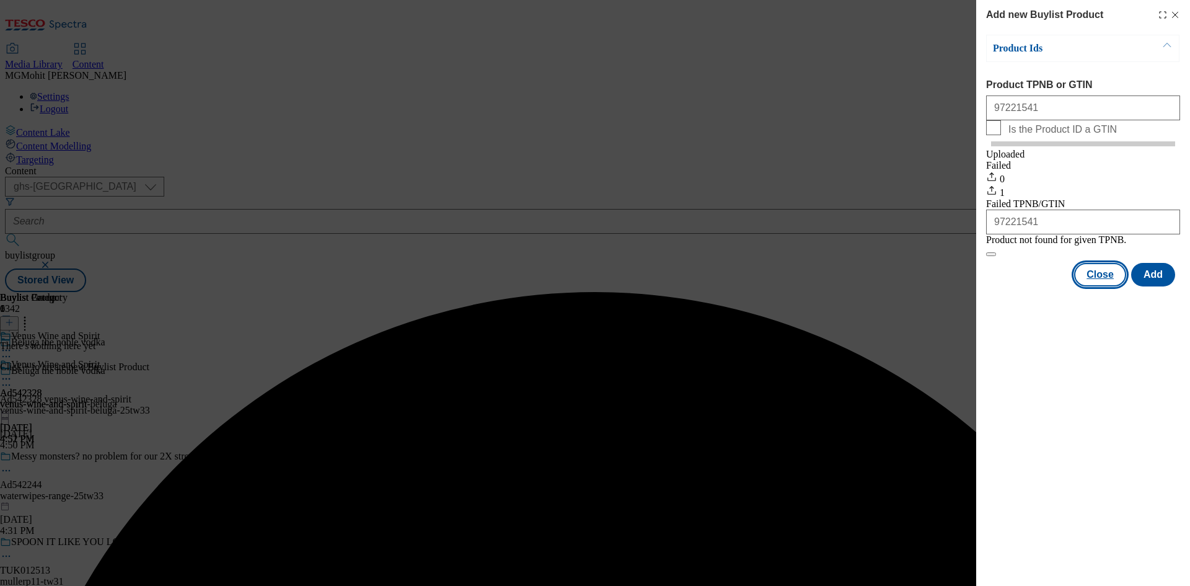
click at [1096, 286] on button "Close" at bounding box center [1100, 275] width 52 height 24
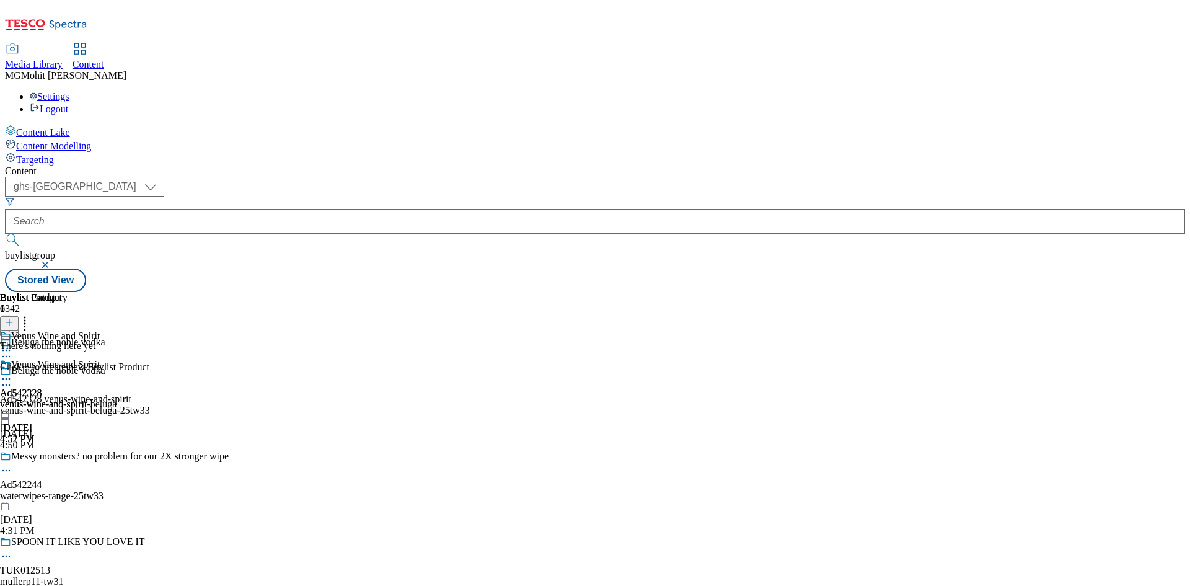
click at [14, 318] on icon at bounding box center [9, 322] width 9 height 9
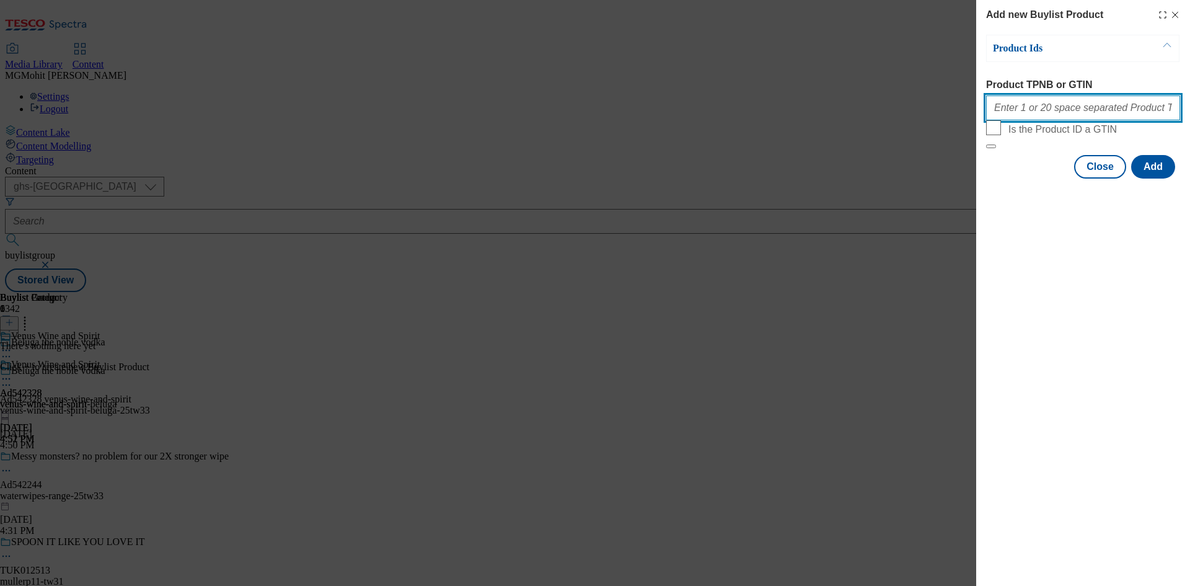
click at [1078, 118] on input "Product TPNB or GTIN" at bounding box center [1083, 107] width 194 height 25
paste input "97221541"
type input "97221541"
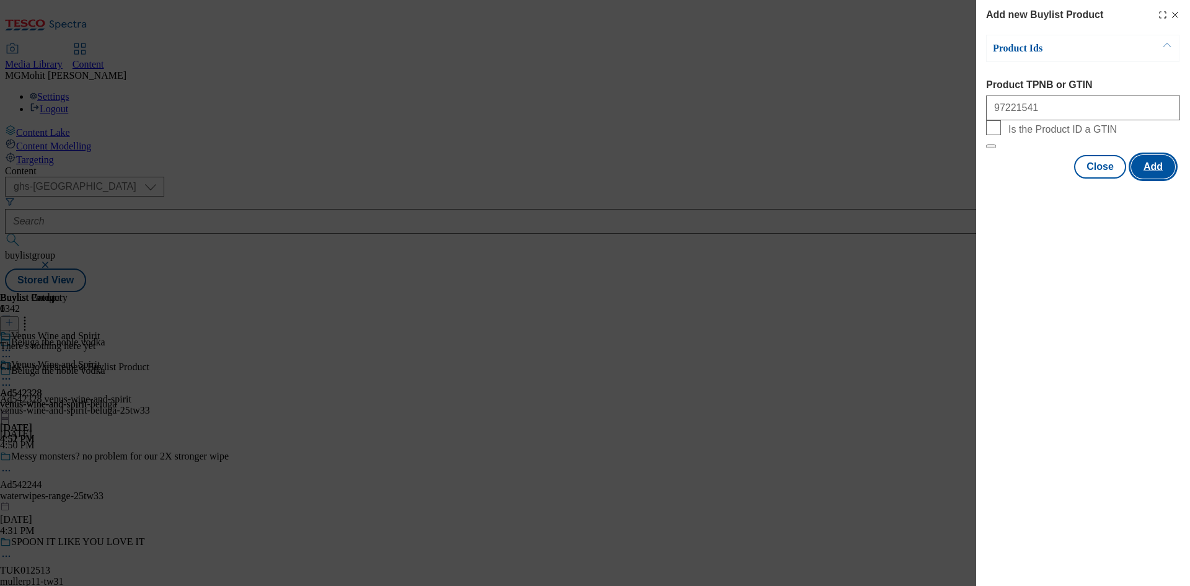
click at [1145, 179] on button "Add" at bounding box center [1153, 167] width 44 height 24
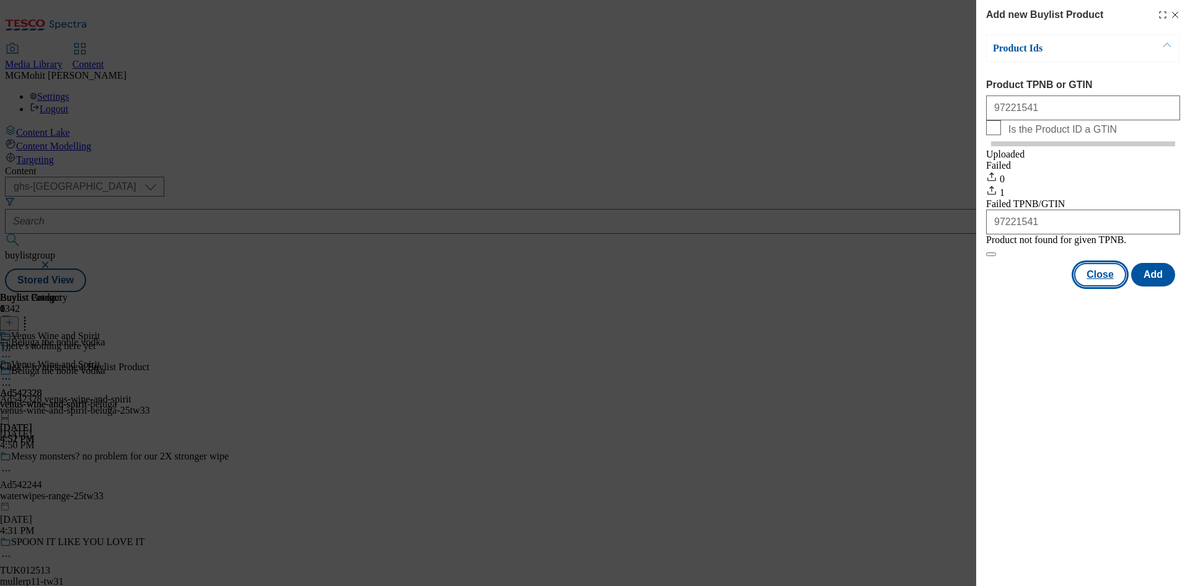
click at [1084, 286] on button "Close" at bounding box center [1100, 275] width 52 height 24
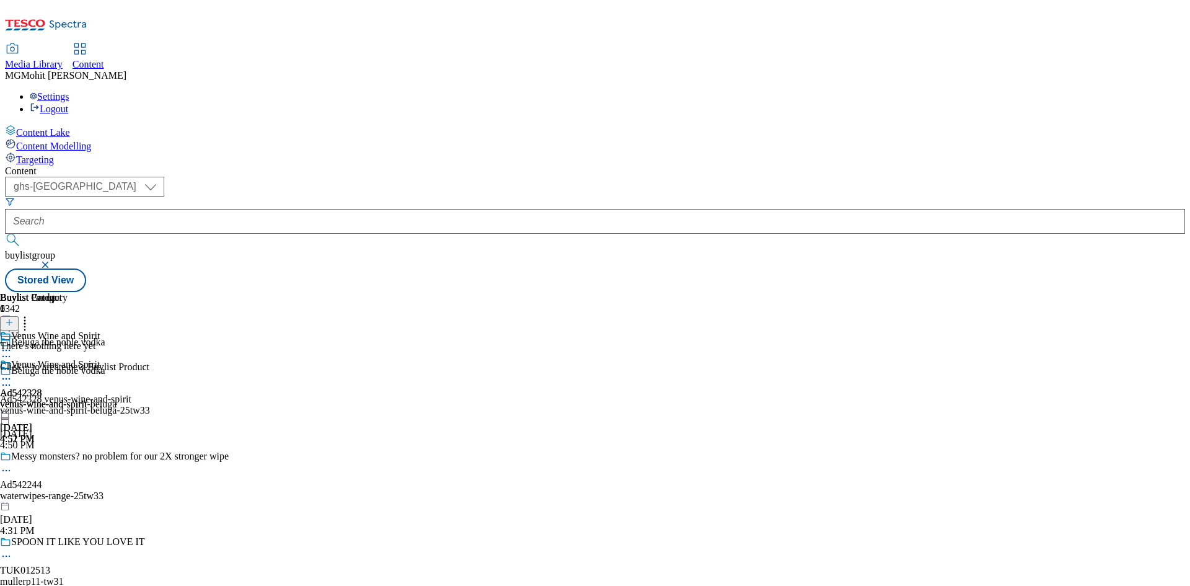
click at [12, 373] on icon at bounding box center [6, 379] width 12 height 12
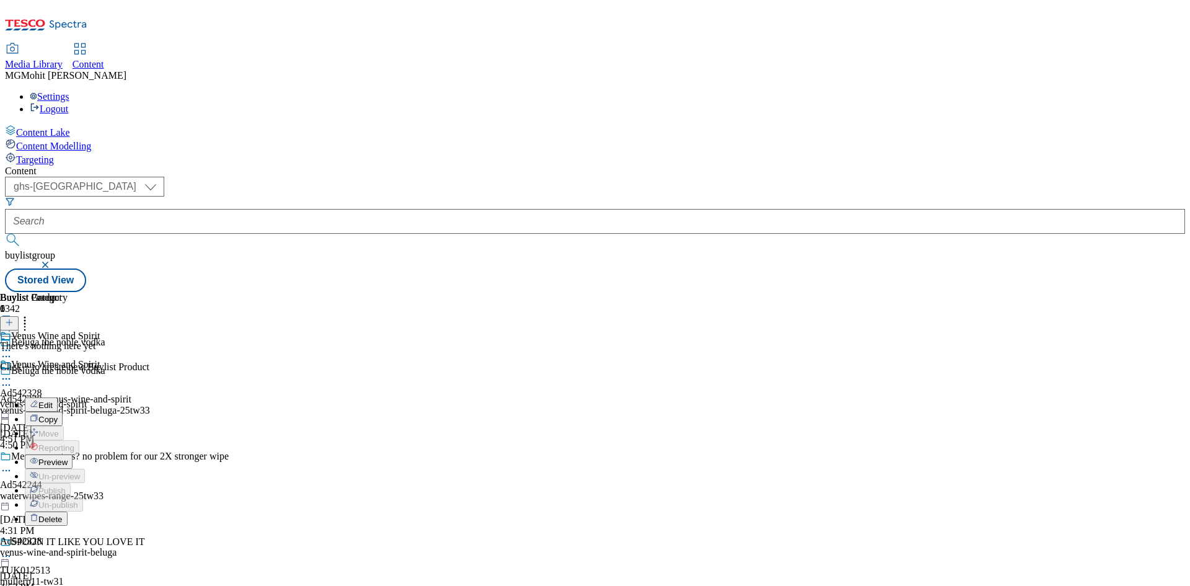
click at [68, 457] on span "Preview" at bounding box center [52, 461] width 29 height 9
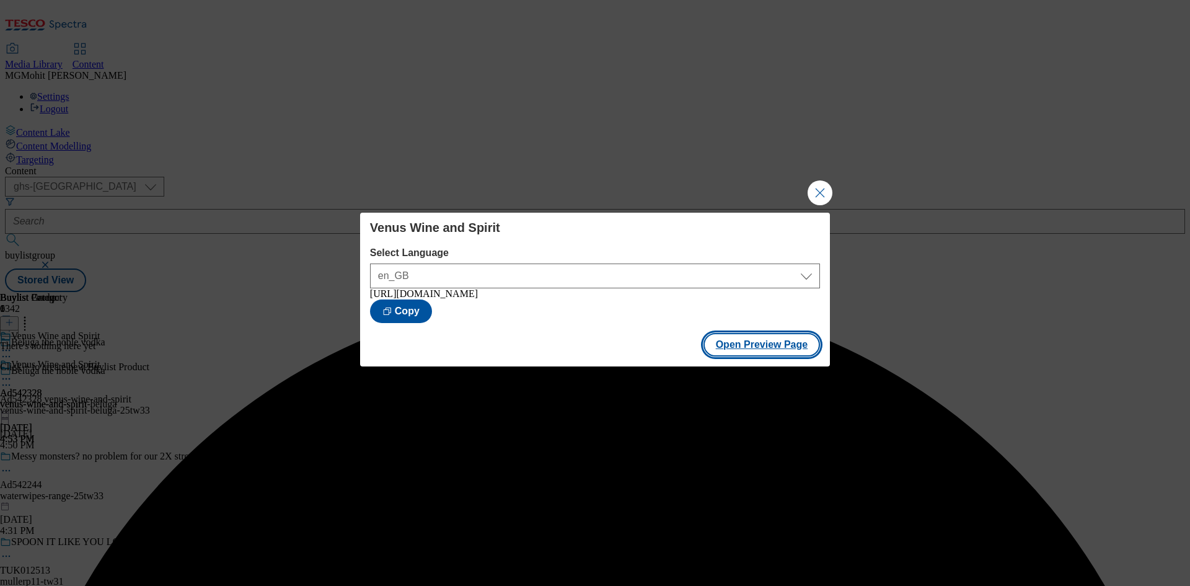
click at [750, 348] on button "Open Preview Page" at bounding box center [762, 345] width 117 height 24
click at [819, 190] on button "Close Modal" at bounding box center [820, 192] width 25 height 25
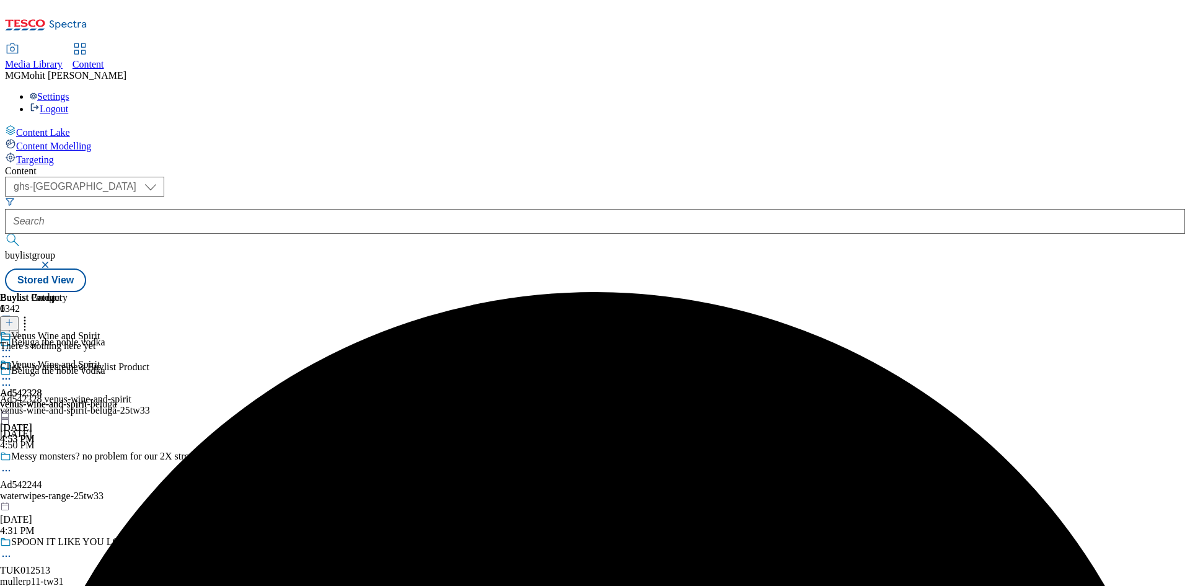
click at [12, 373] on icon at bounding box center [6, 379] width 12 height 12
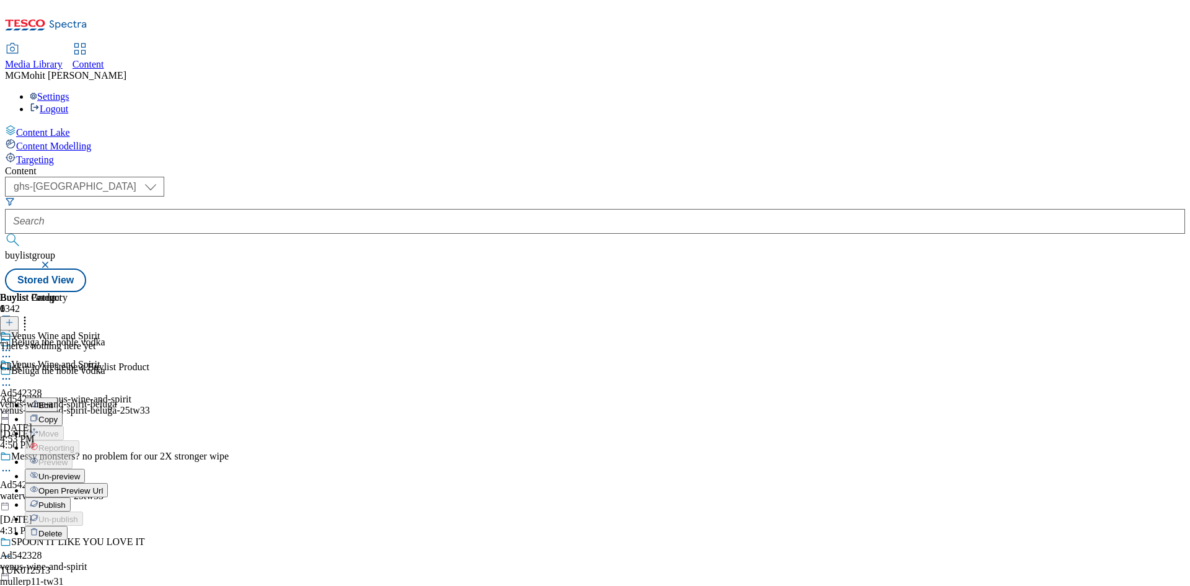
click at [66, 500] on span "Publish" at bounding box center [51, 504] width 27 height 9
